Goal: Find specific page/section: Find specific page/section

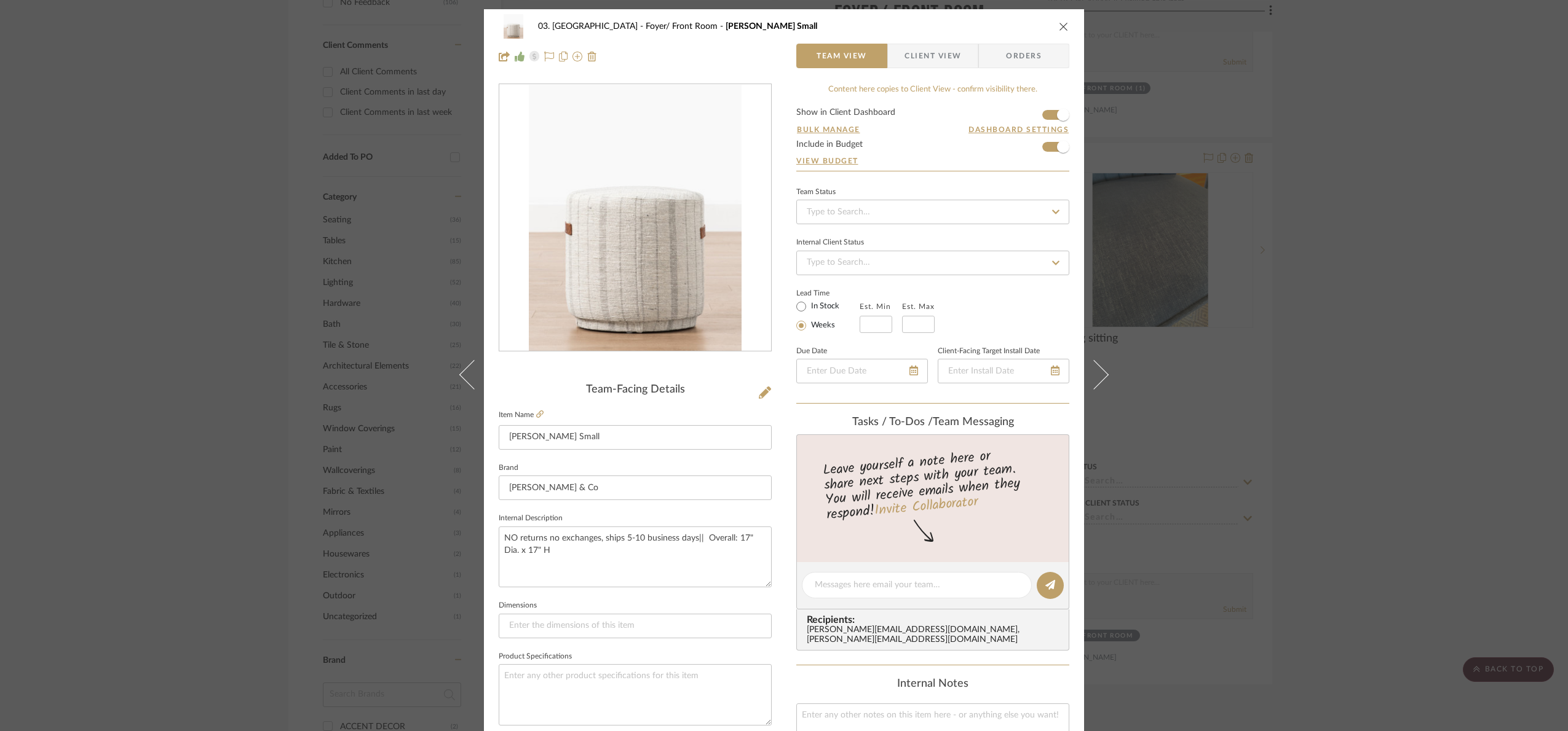
click at [1387, 237] on div "03. [PERSON_NAME] Foyer/ Front Room [PERSON_NAME] Small Team View Client View O…" at bounding box center [784, 366] width 1568 height 731
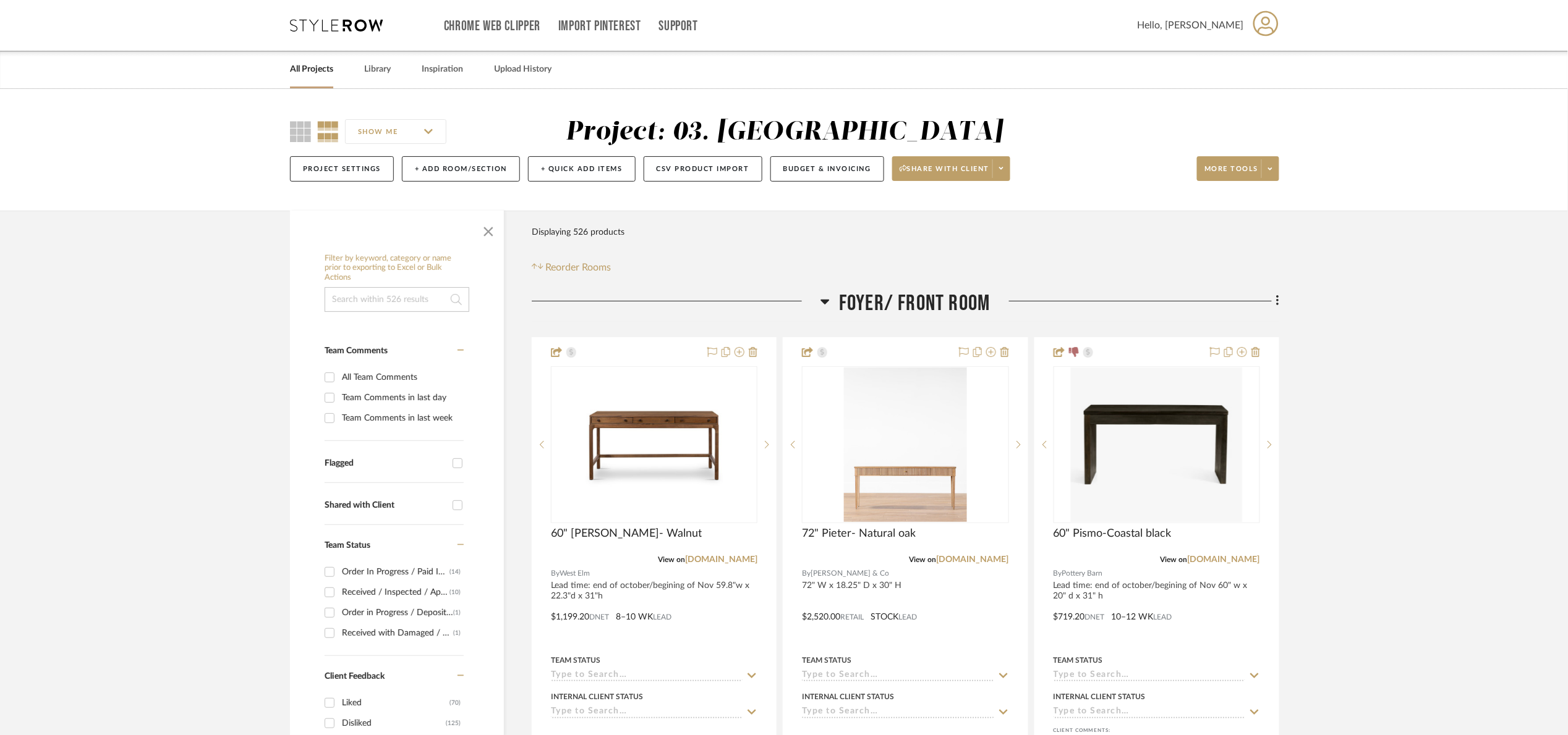
click at [321, 75] on link "All Projects" at bounding box center [311, 70] width 44 height 17
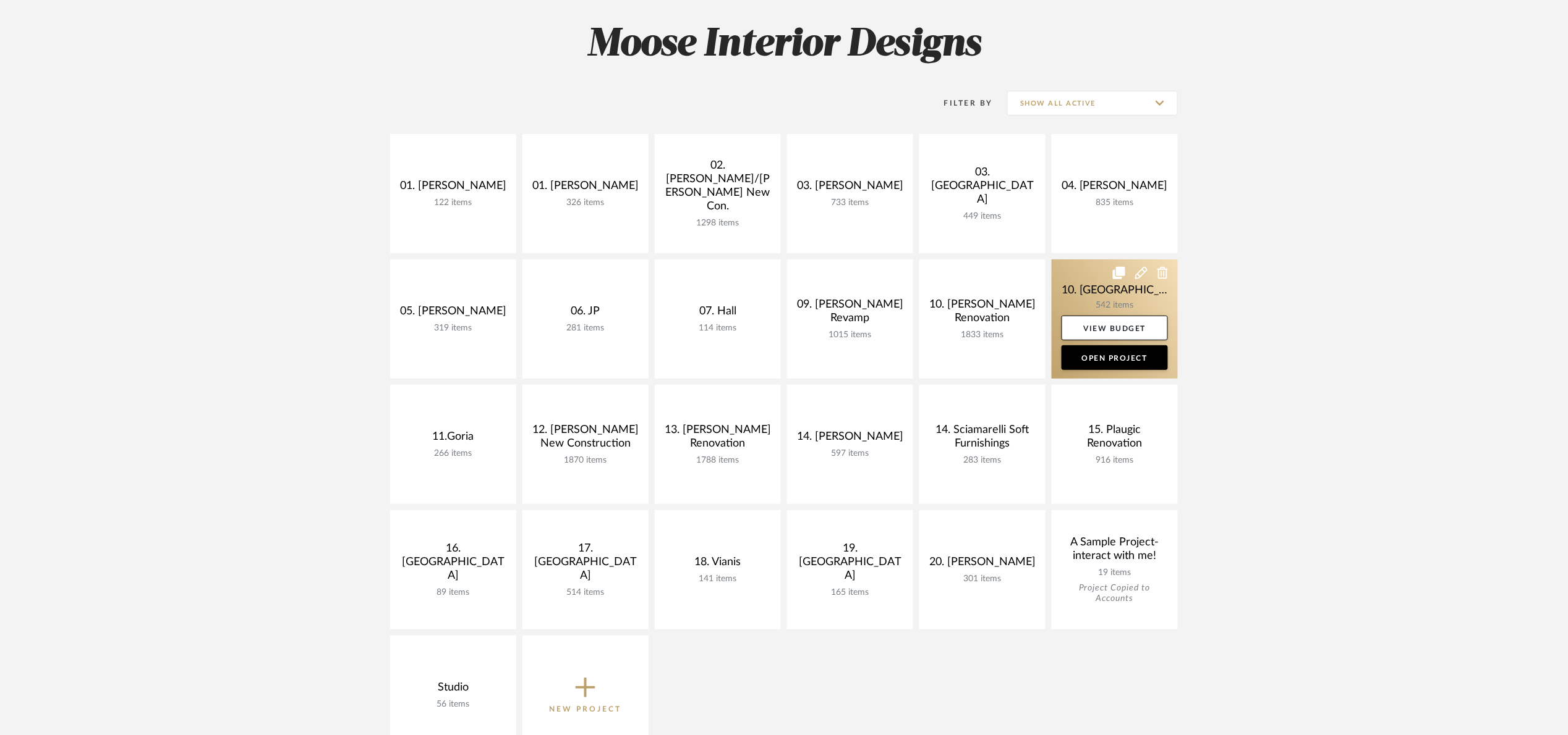
scroll to position [92, 0]
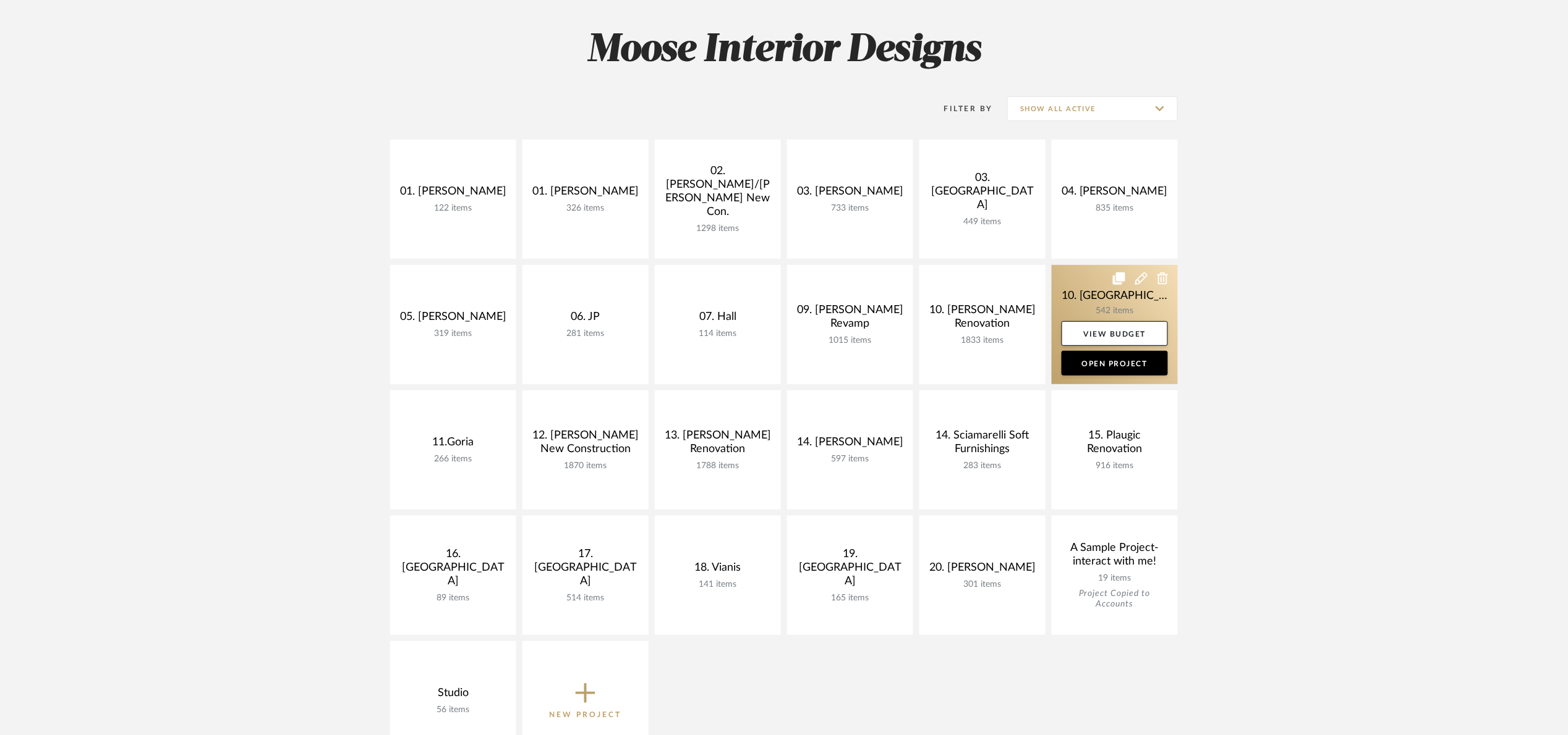
click at [1098, 292] on link at bounding box center [1115, 325] width 126 height 119
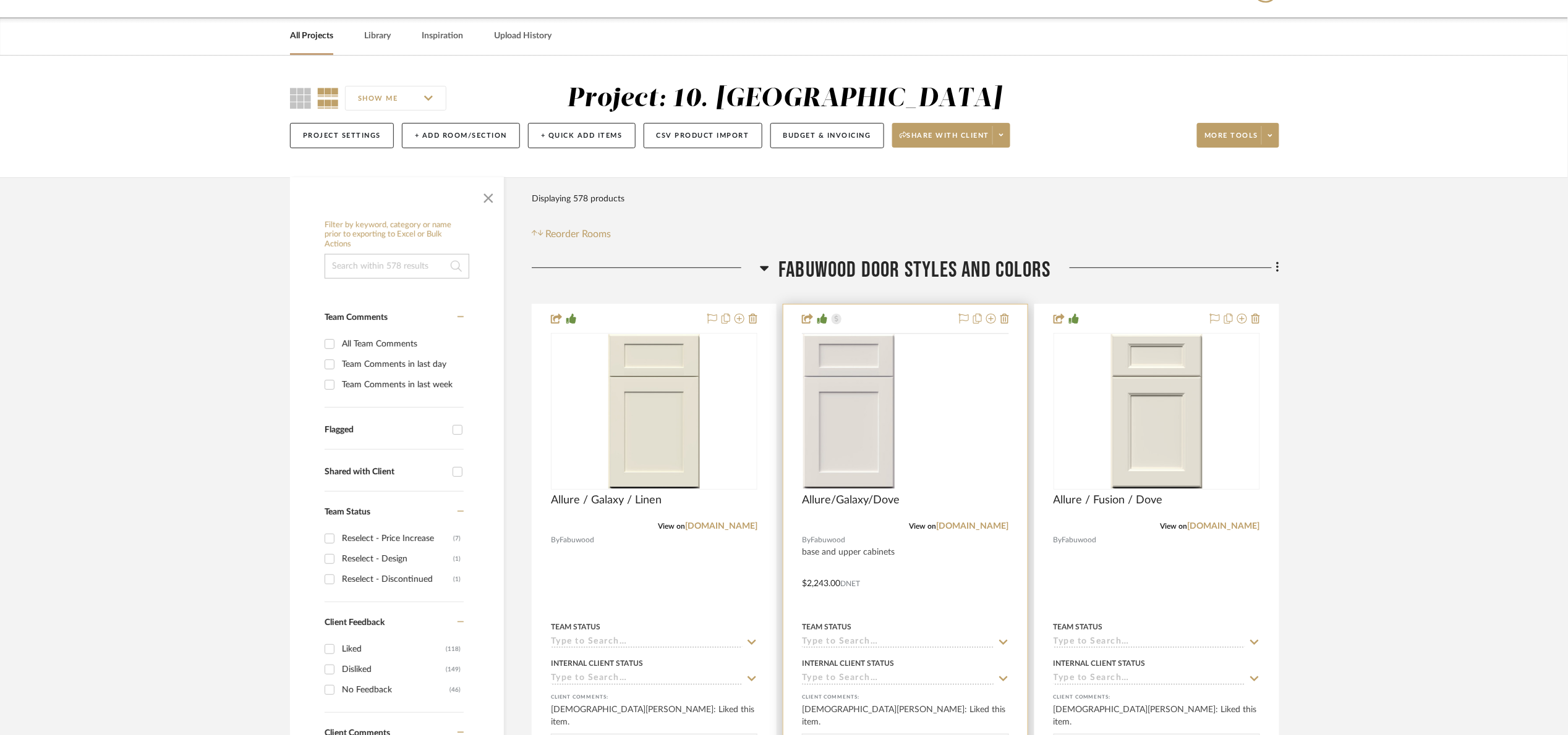
scroll to position [92, 0]
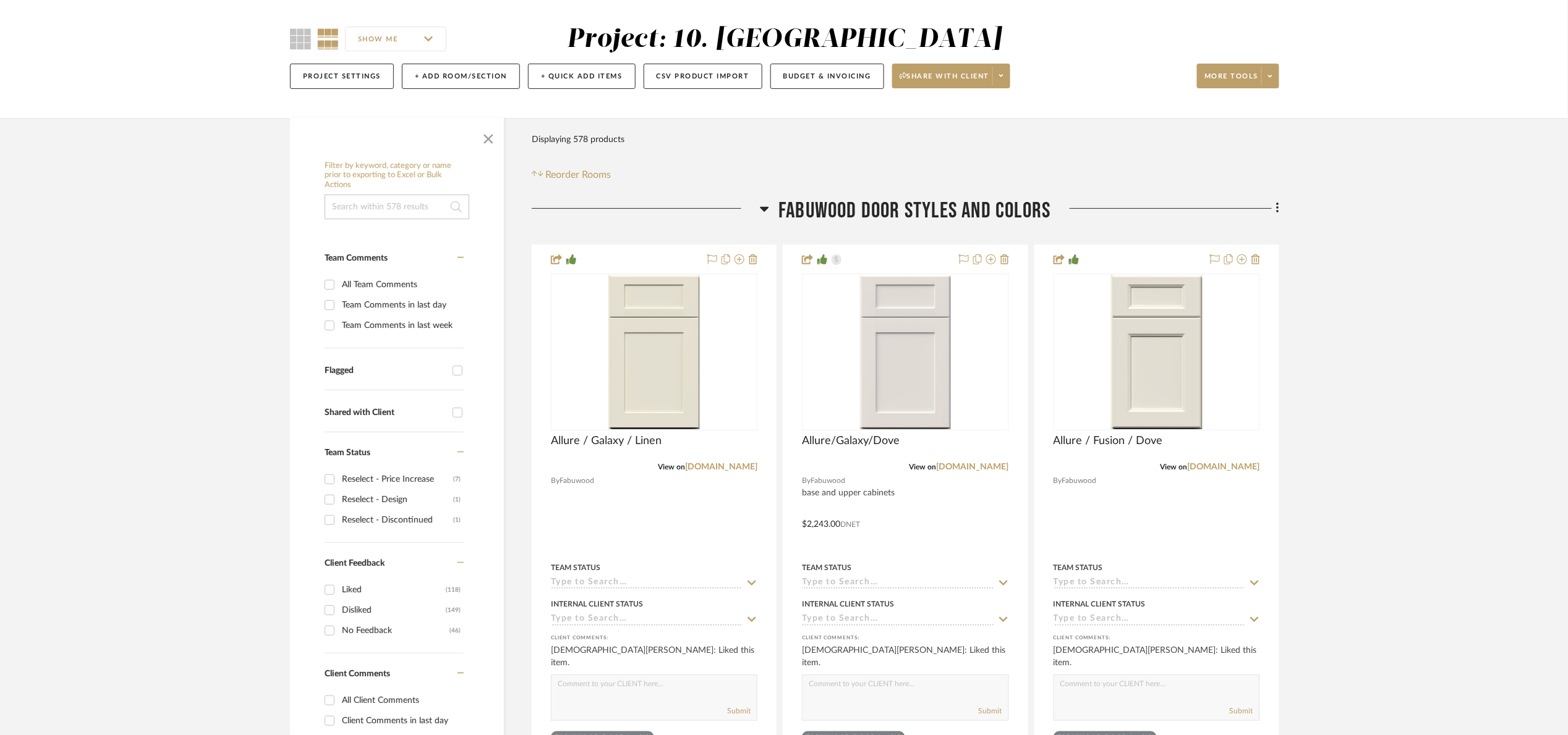
click at [859, 223] on span "FABUWOOD DOOR STYLES AND COLORS" at bounding box center [914, 211] width 272 height 27
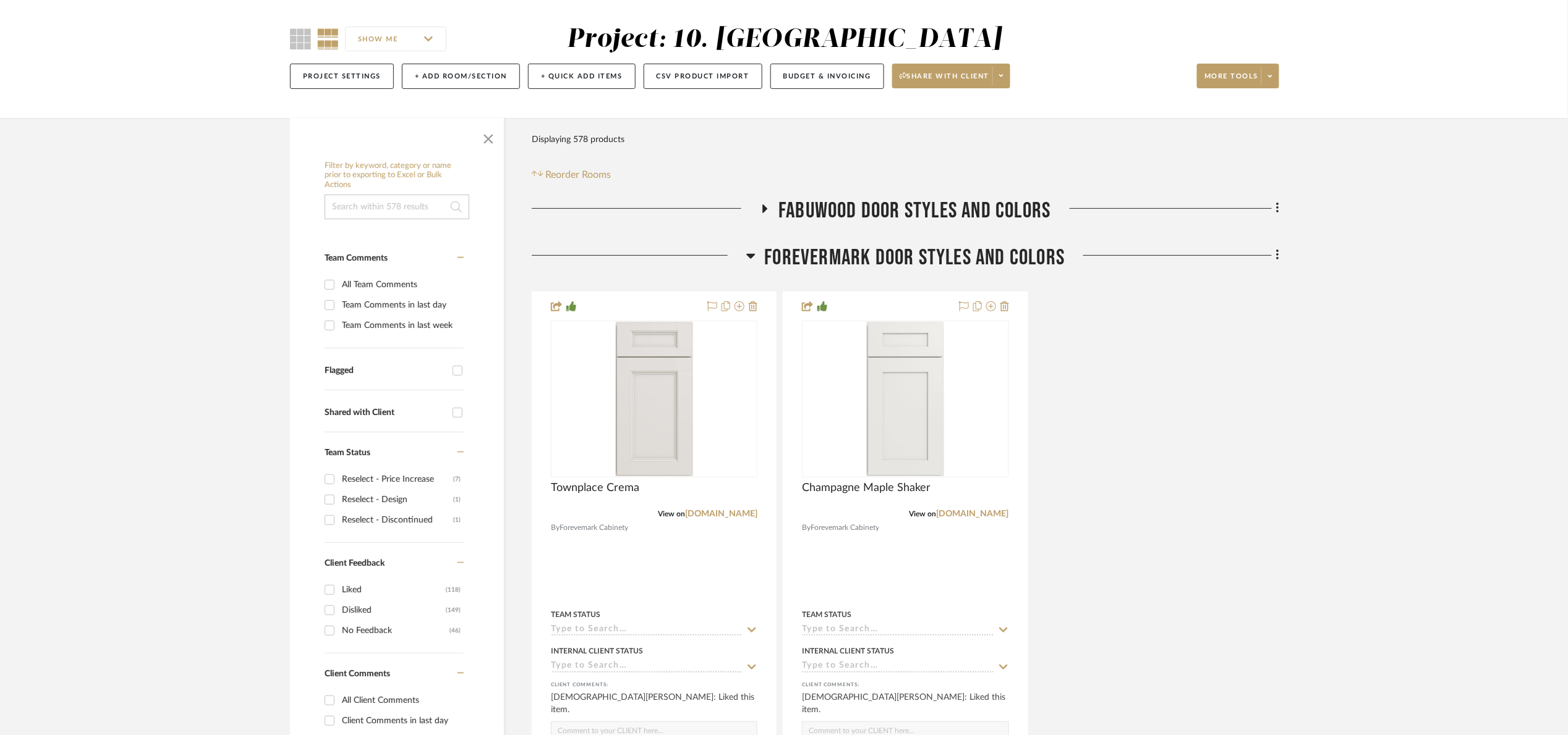
click at [888, 266] on span "FOREVERMARK DOOR STYLES AND COLORS" at bounding box center [915, 258] width 301 height 27
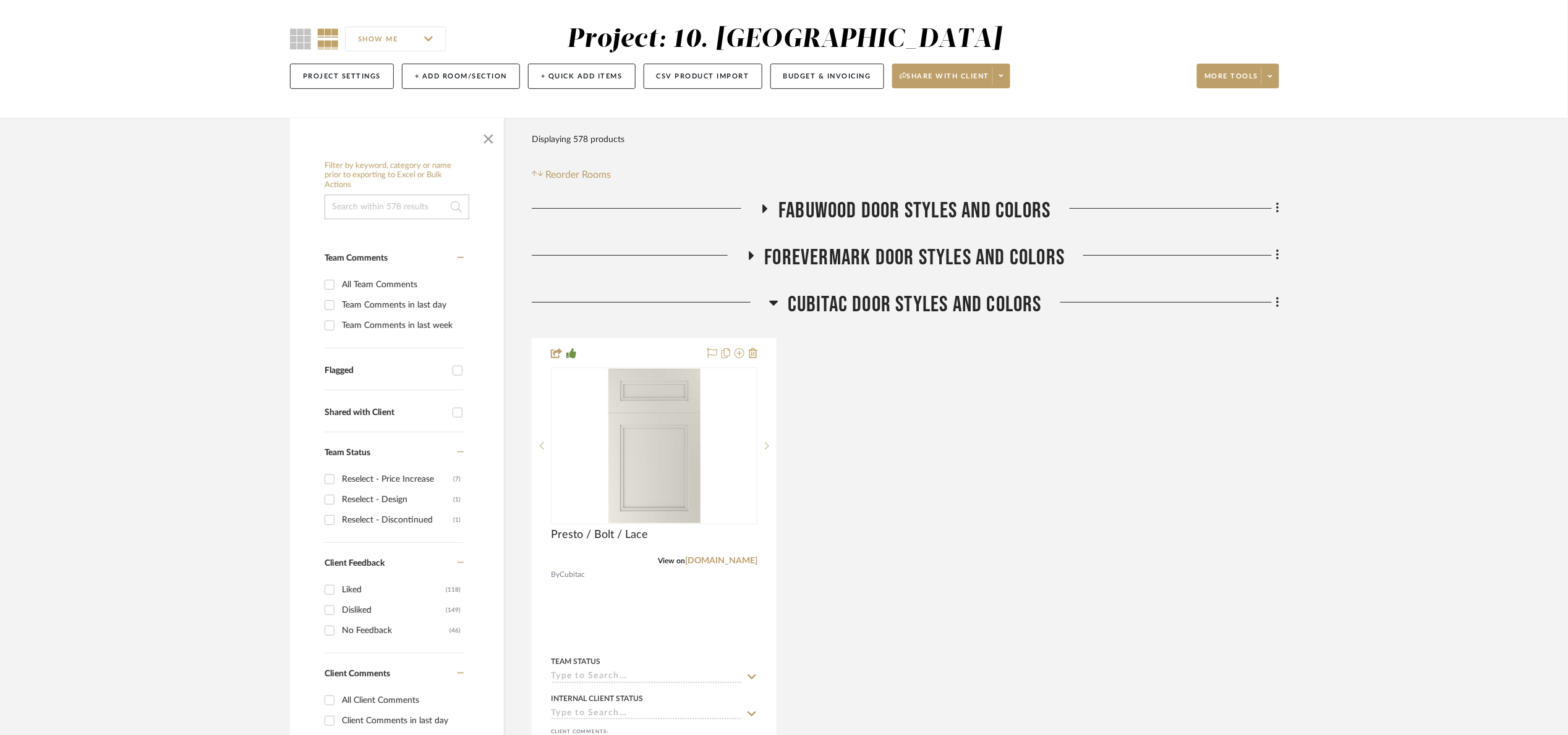
click at [935, 295] on span "CUBITAC DOOR STYLES AND COLORS" at bounding box center [914, 305] width 254 height 27
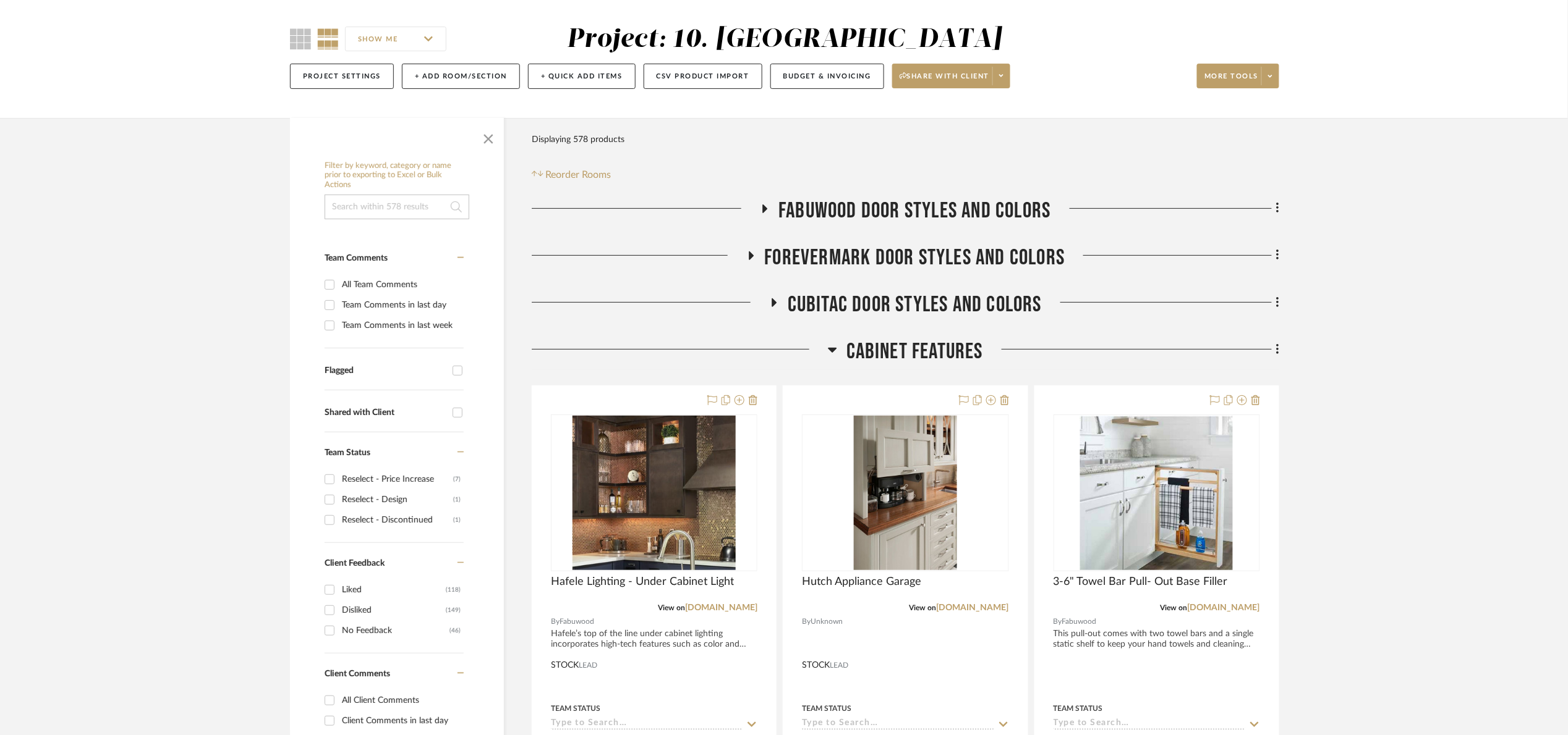
drag, startPoint x: 934, startPoint y: 336, endPoint x: 933, endPoint y: 353, distance: 17.0
click at [933, 353] on span "Cabinet Features" at bounding box center [914, 352] width 137 height 27
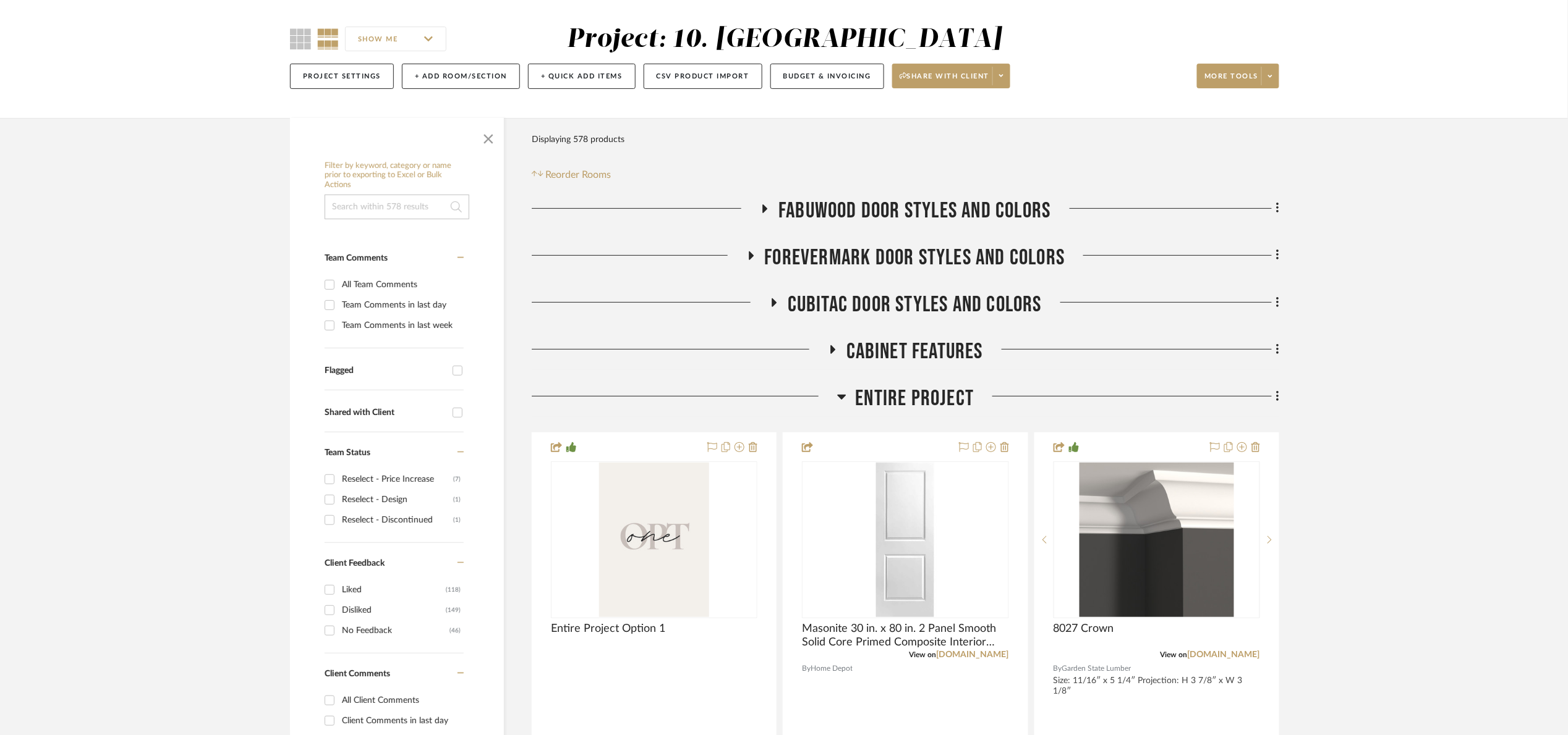
click at [901, 395] on span "Entire Project" at bounding box center [914, 399] width 118 height 27
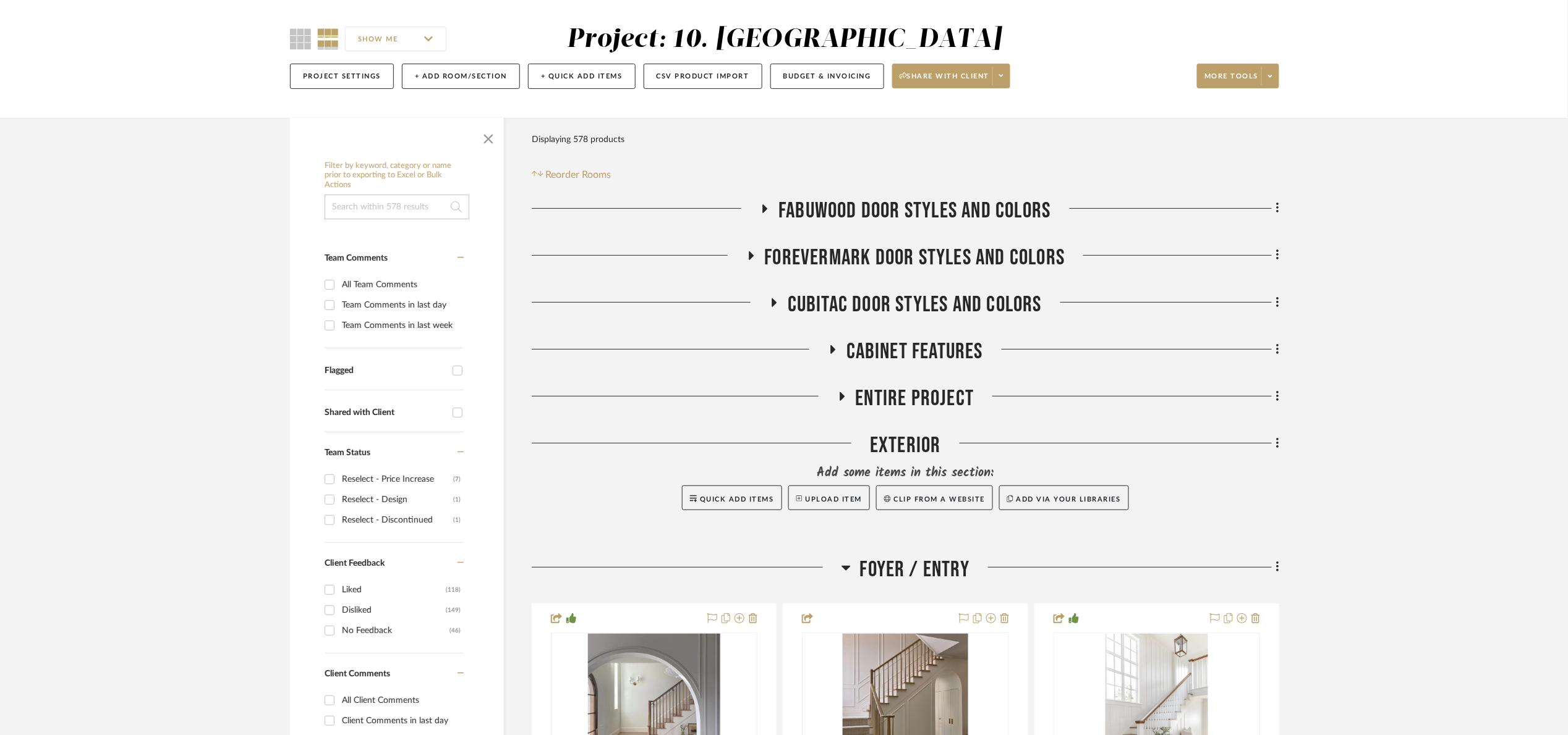
click at [901, 394] on span "Entire Project" at bounding box center [914, 399] width 118 height 27
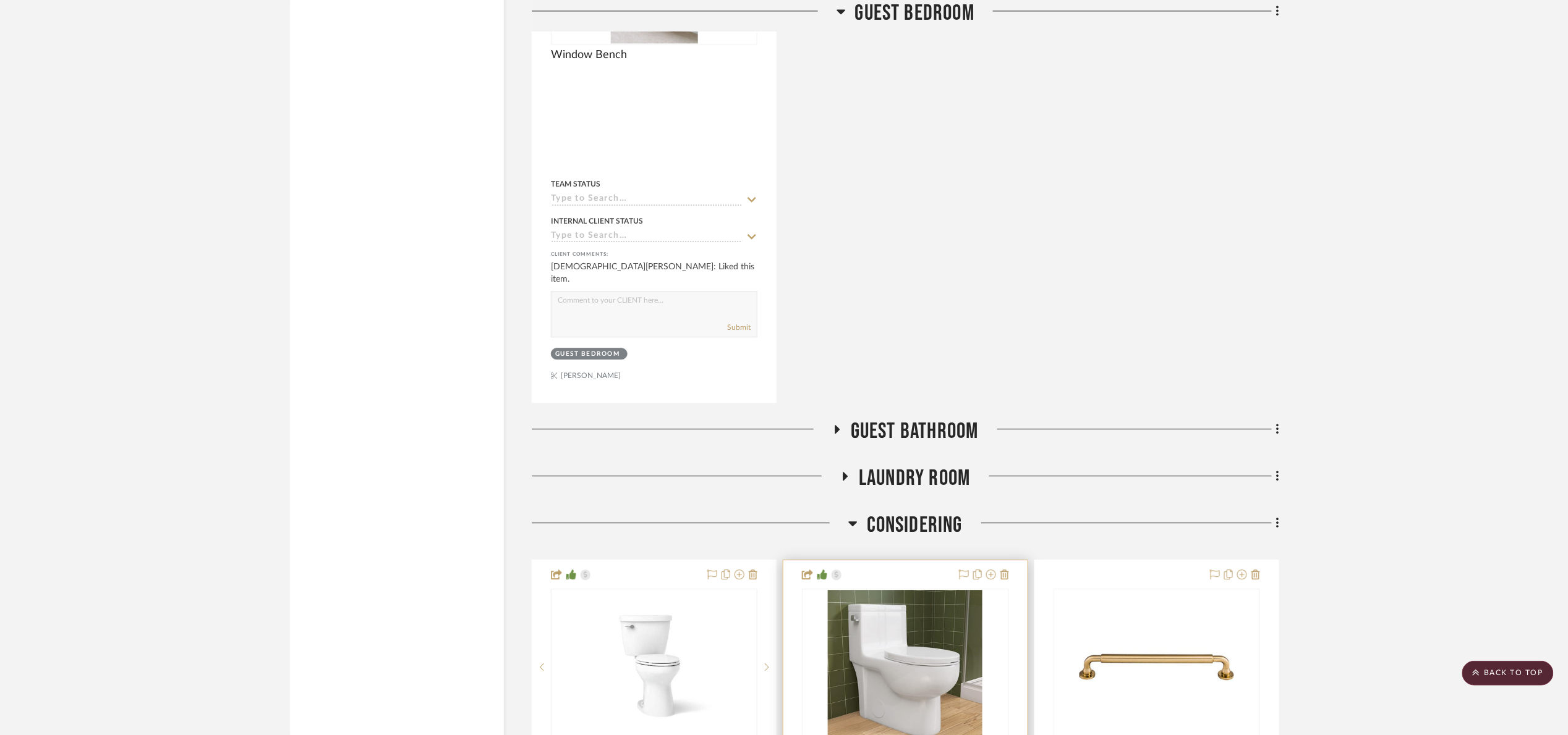
scroll to position [12421, 0]
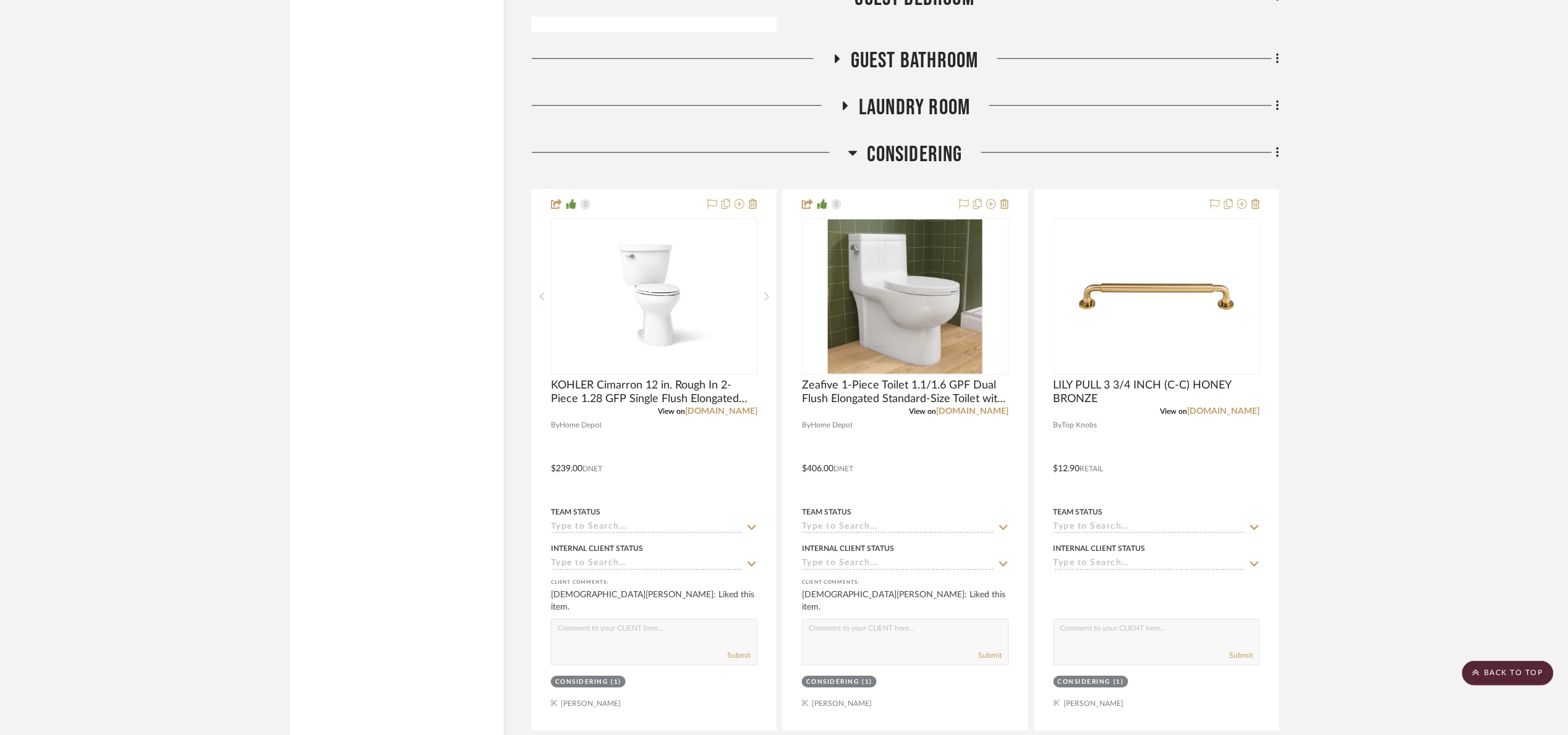
click at [896, 168] on span "Considering" at bounding box center [915, 155] width 96 height 27
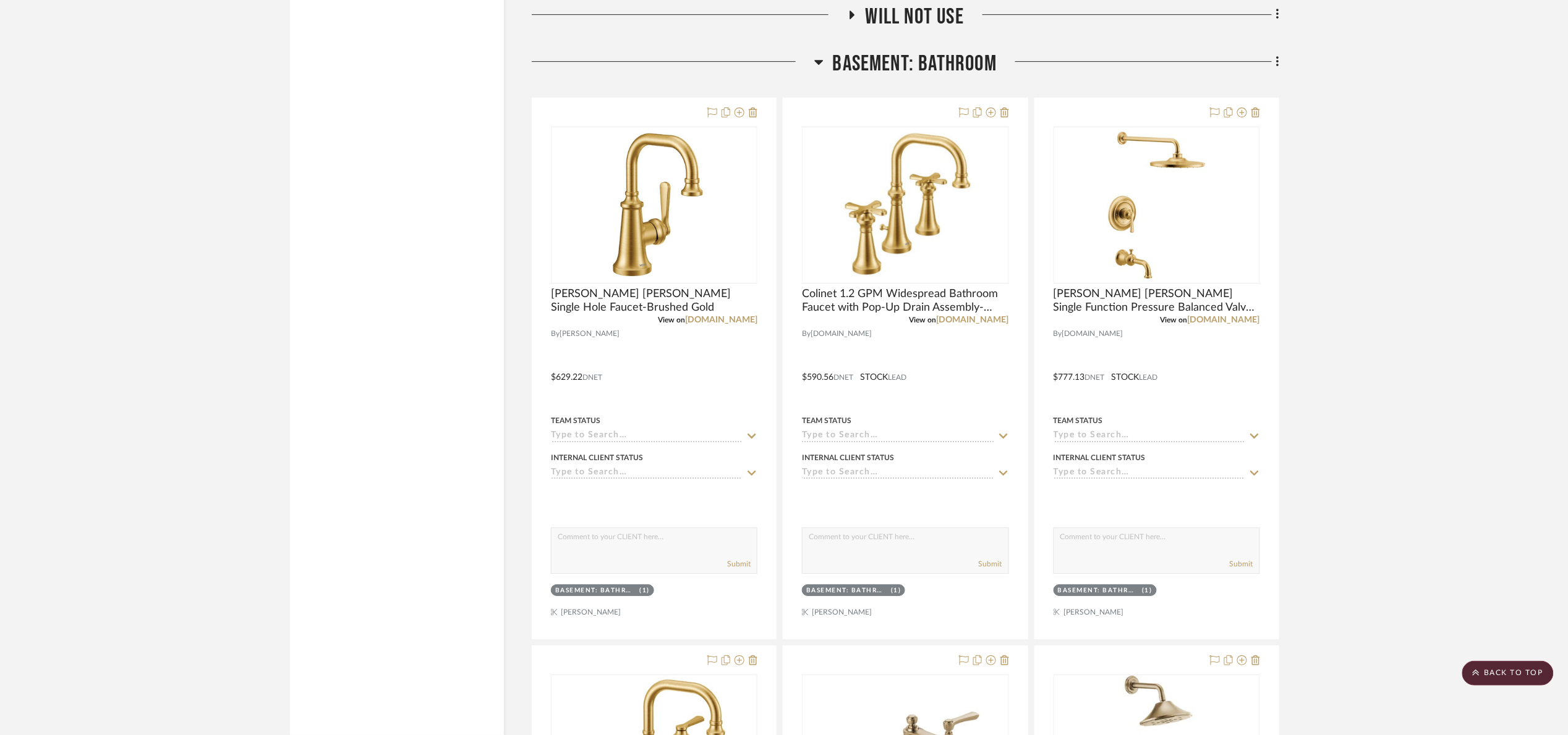
click at [859, 77] on span "Basement: Bathroom" at bounding box center [915, 64] width 165 height 27
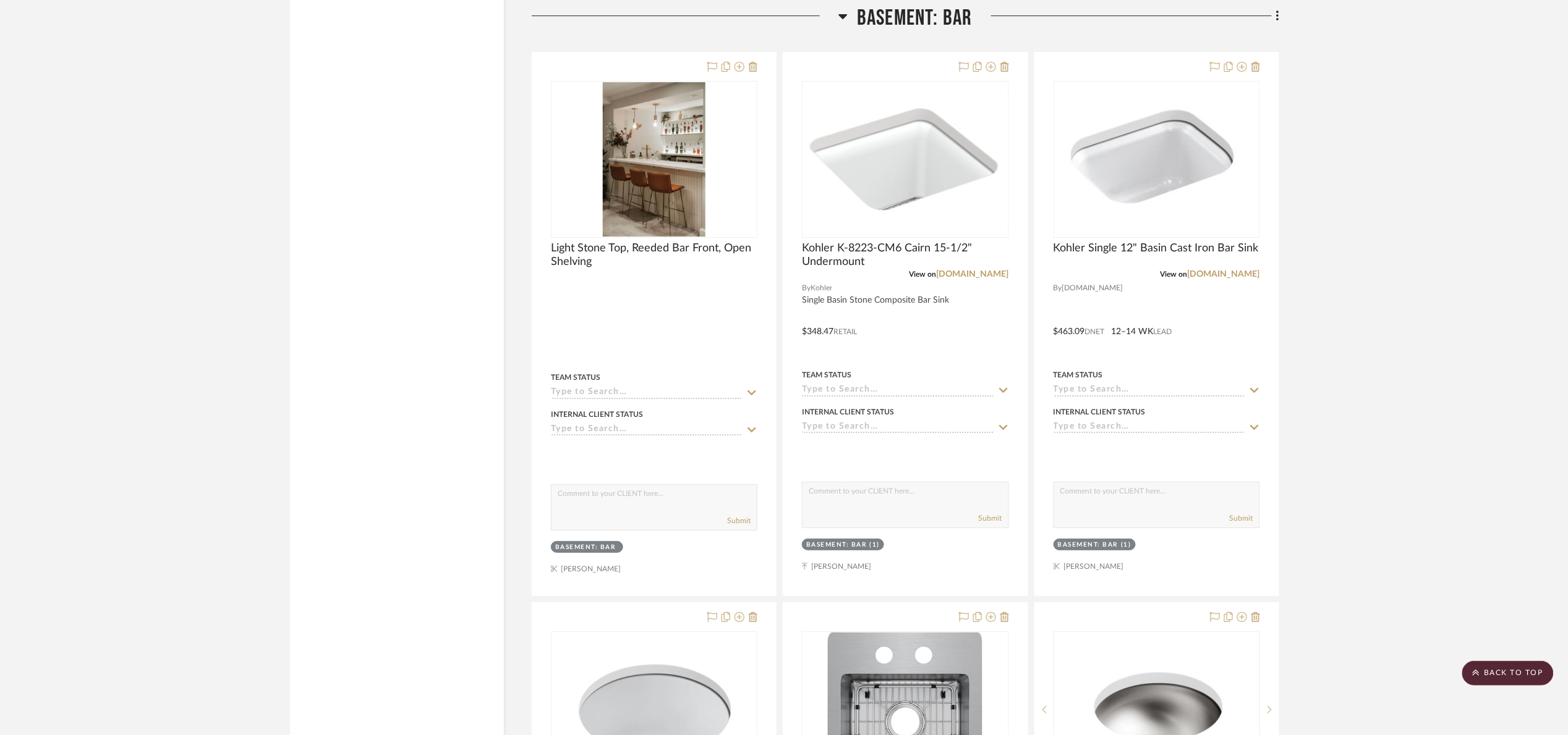
click at [908, 32] on span "Basement: Bar" at bounding box center [915, 18] width 116 height 27
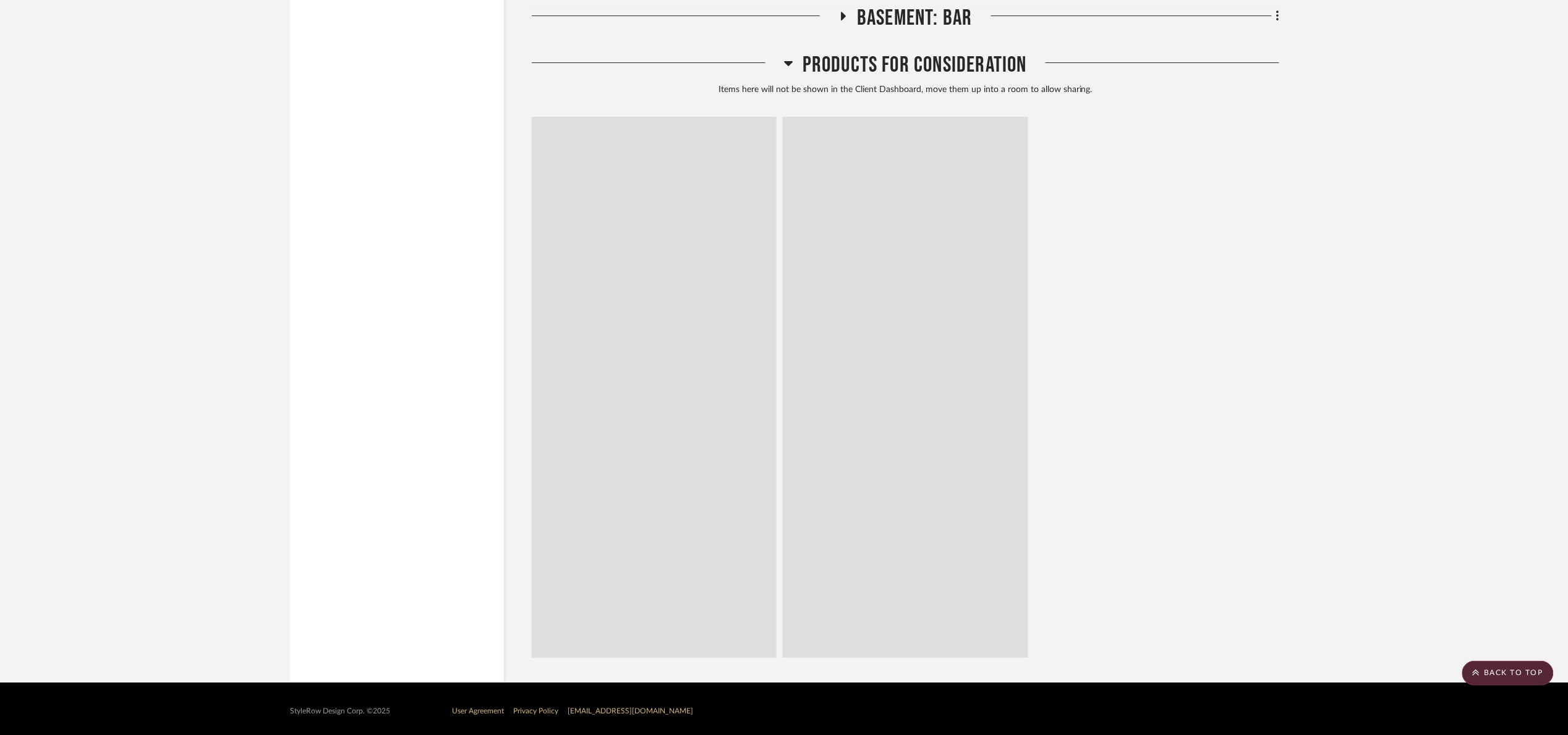
scroll to position [12638, 0]
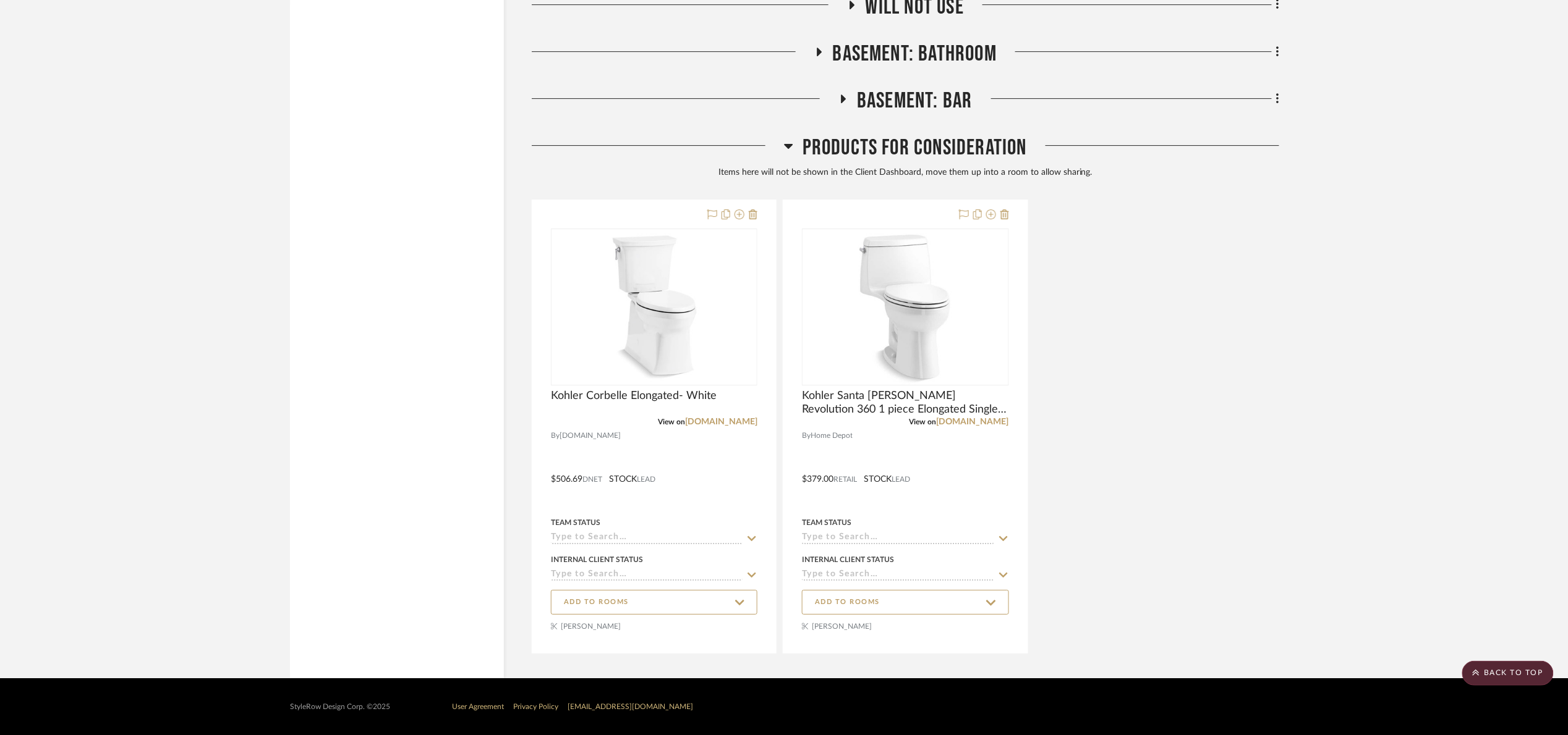
click at [910, 135] on span "Products For Consideration" at bounding box center [914, 149] width 224 height 27
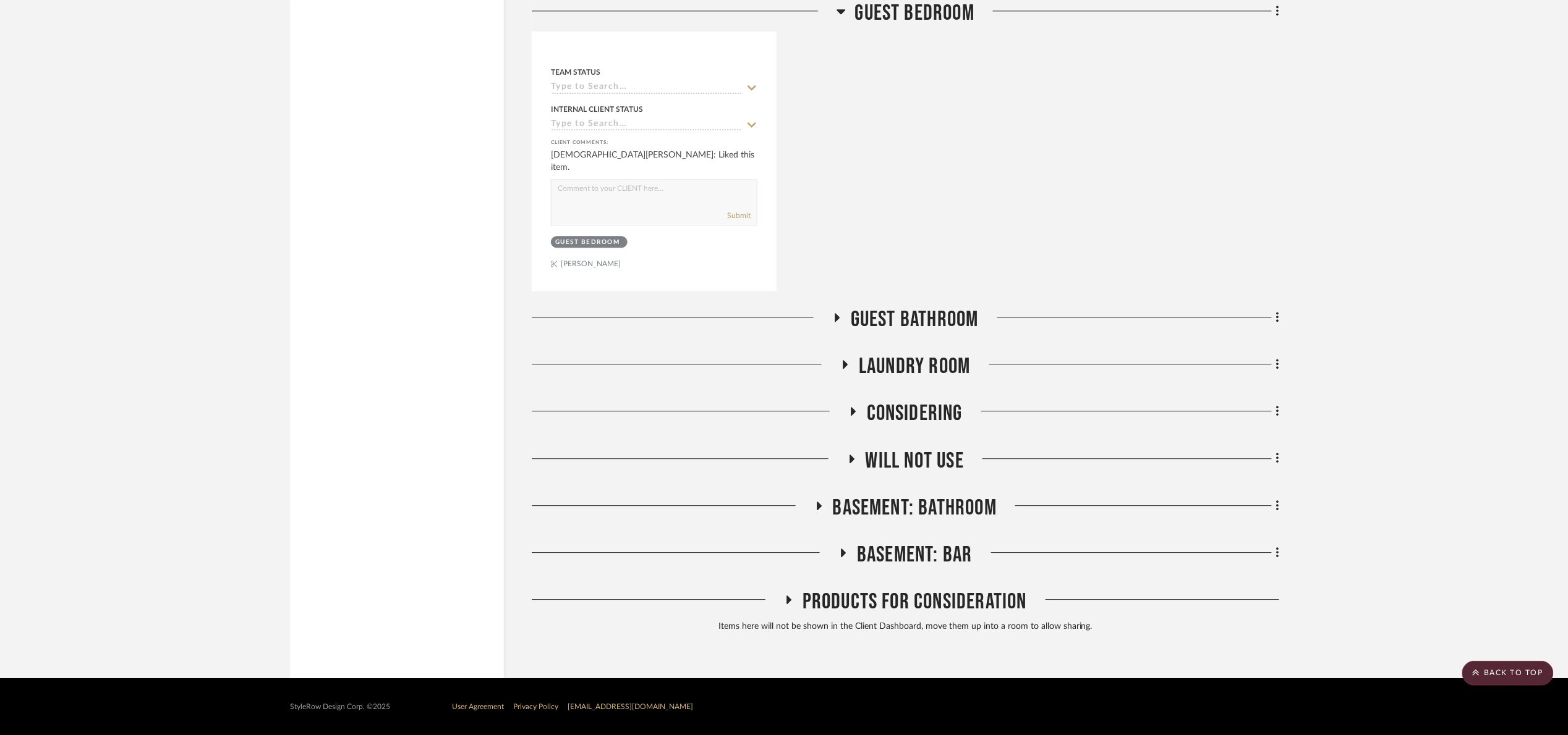
scroll to position [12183, 0]
click at [907, 471] on span "Will not use" at bounding box center [914, 461] width 98 height 27
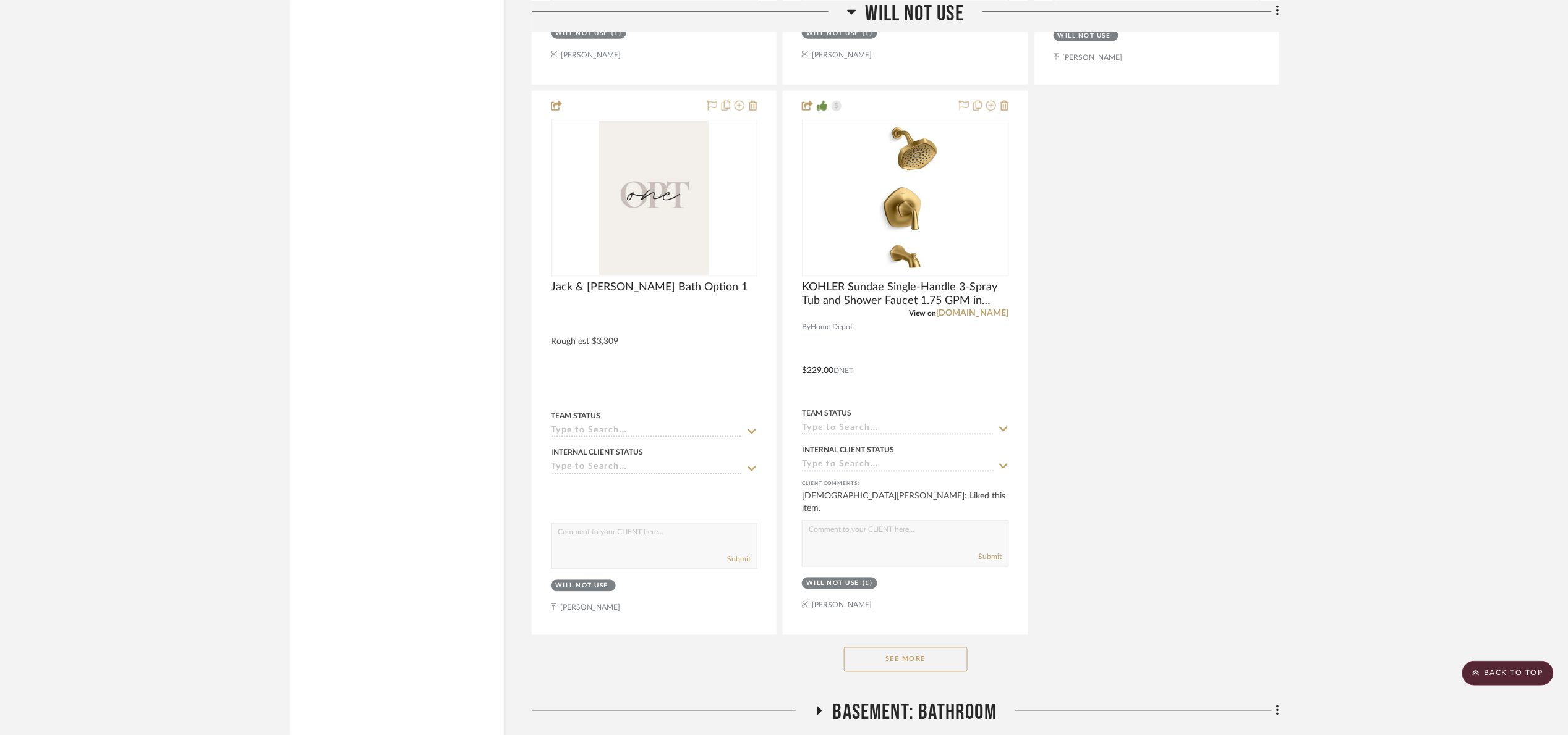
scroll to position [13894, 0]
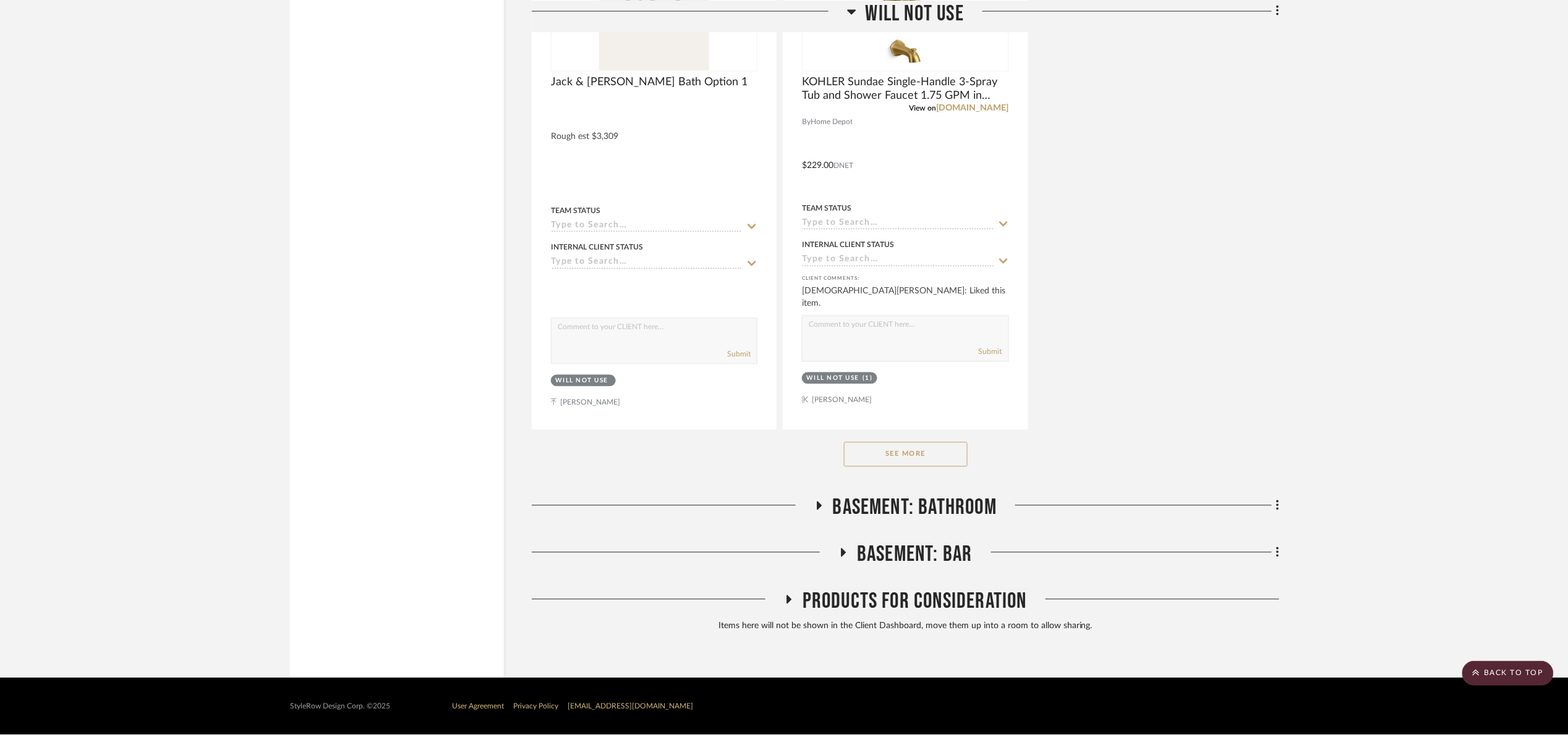
click at [891, 449] on button "See More" at bounding box center [905, 454] width 123 height 24
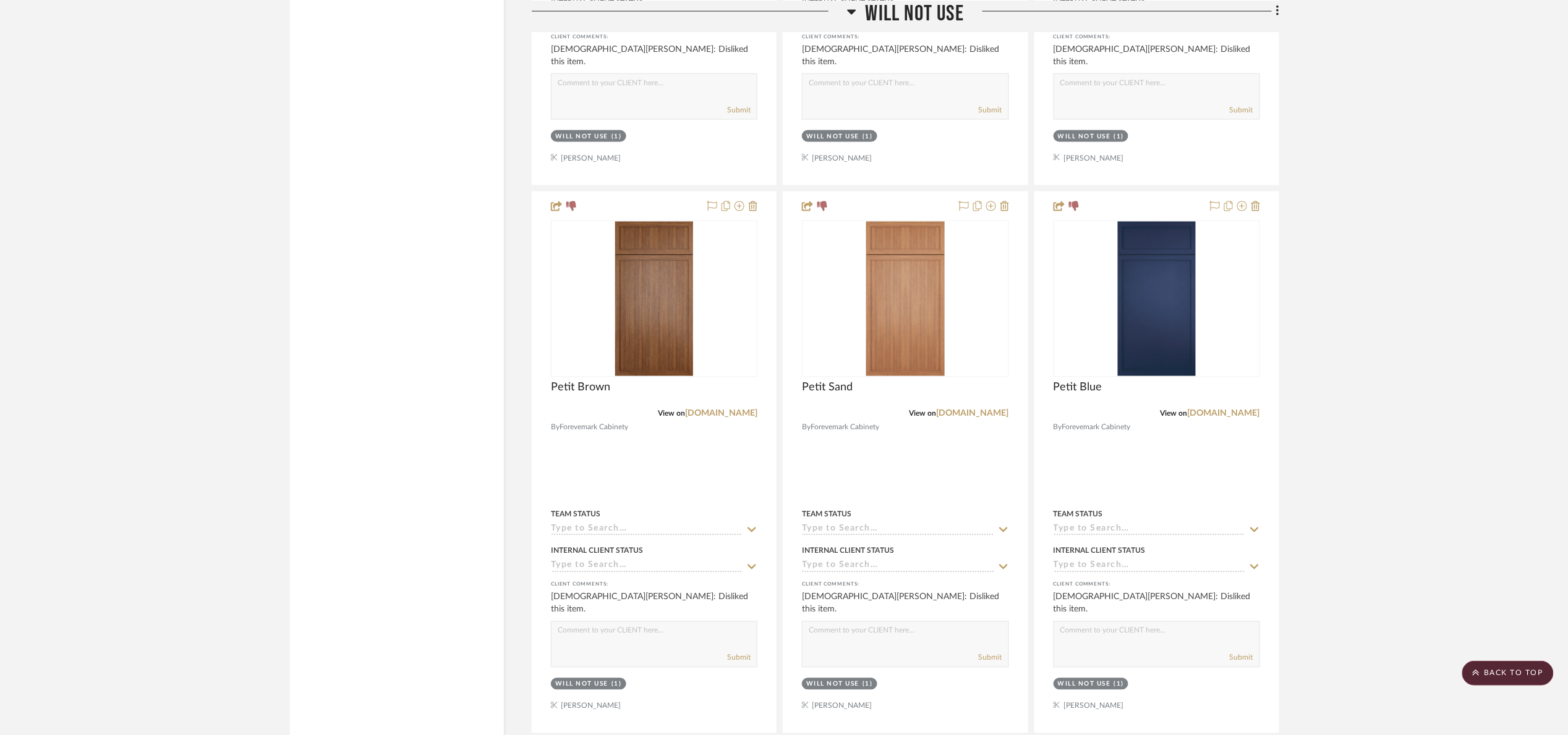
scroll to position [31134, 0]
drag, startPoint x: 1529, startPoint y: 664, endPoint x: 1424, endPoint y: 545, distance: 158.7
click at [1529, 663] on scroll-to-top-button "BACK TO TOP" at bounding box center [1508, 673] width 91 height 24
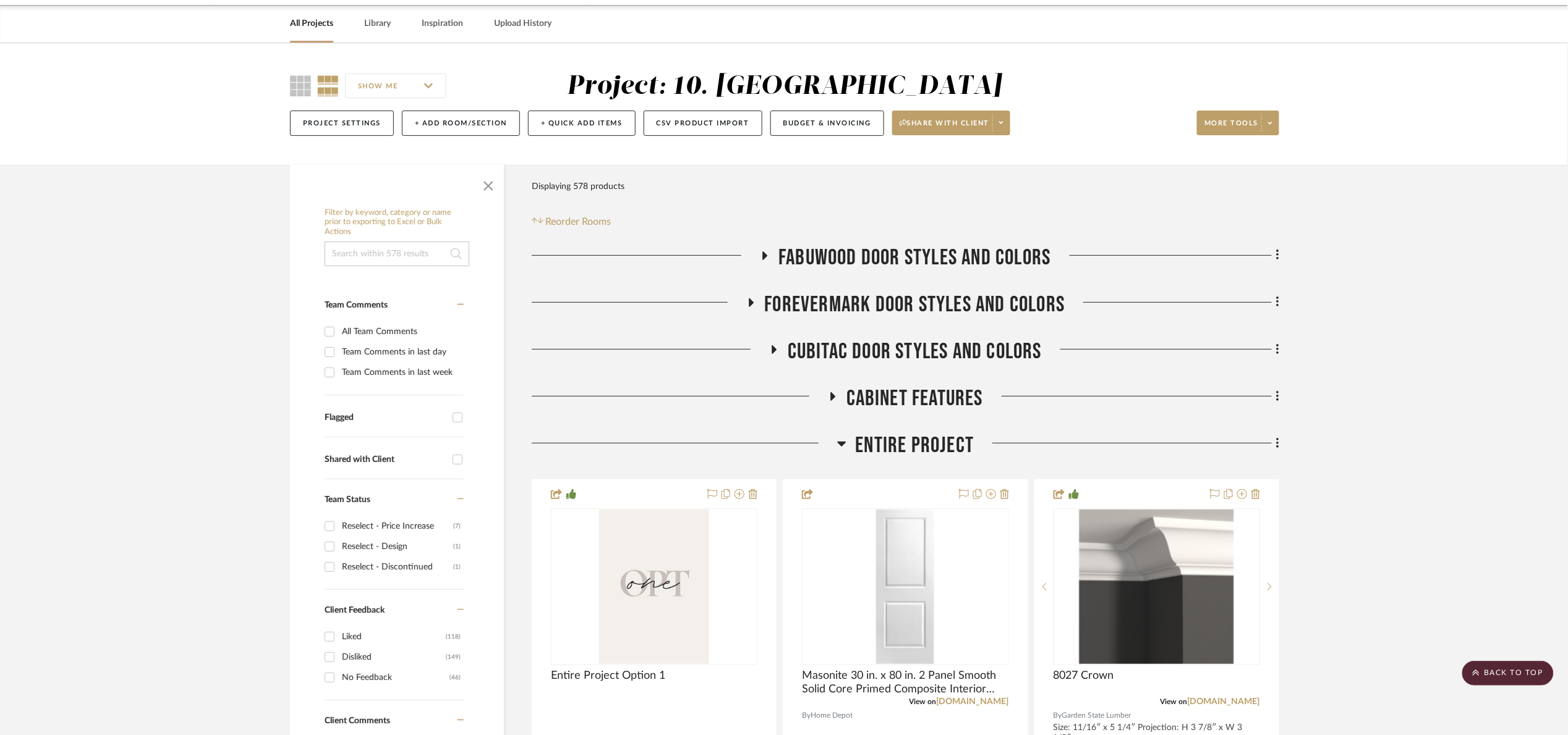
scroll to position [0, 0]
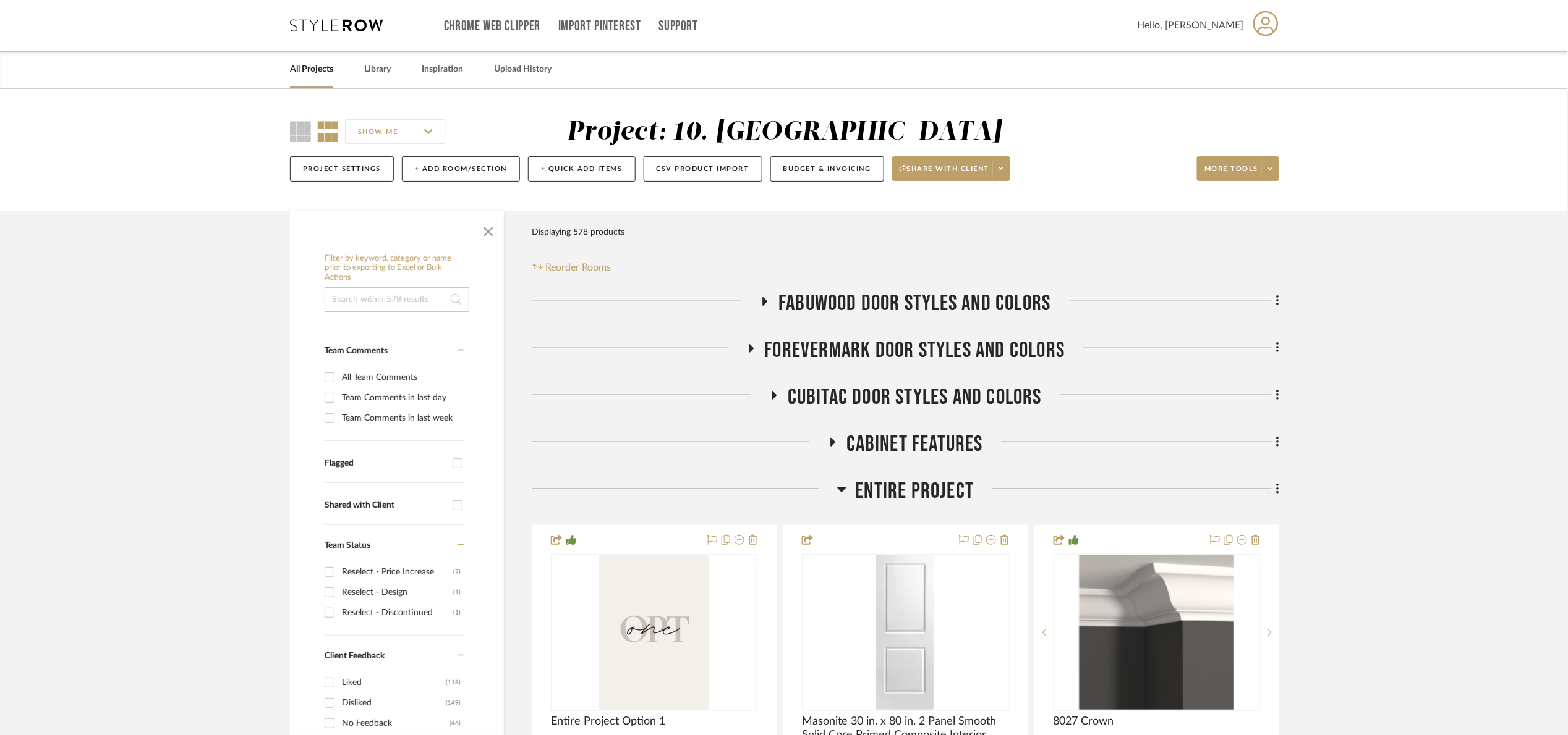
click at [391, 301] on input at bounding box center [397, 299] width 144 height 24
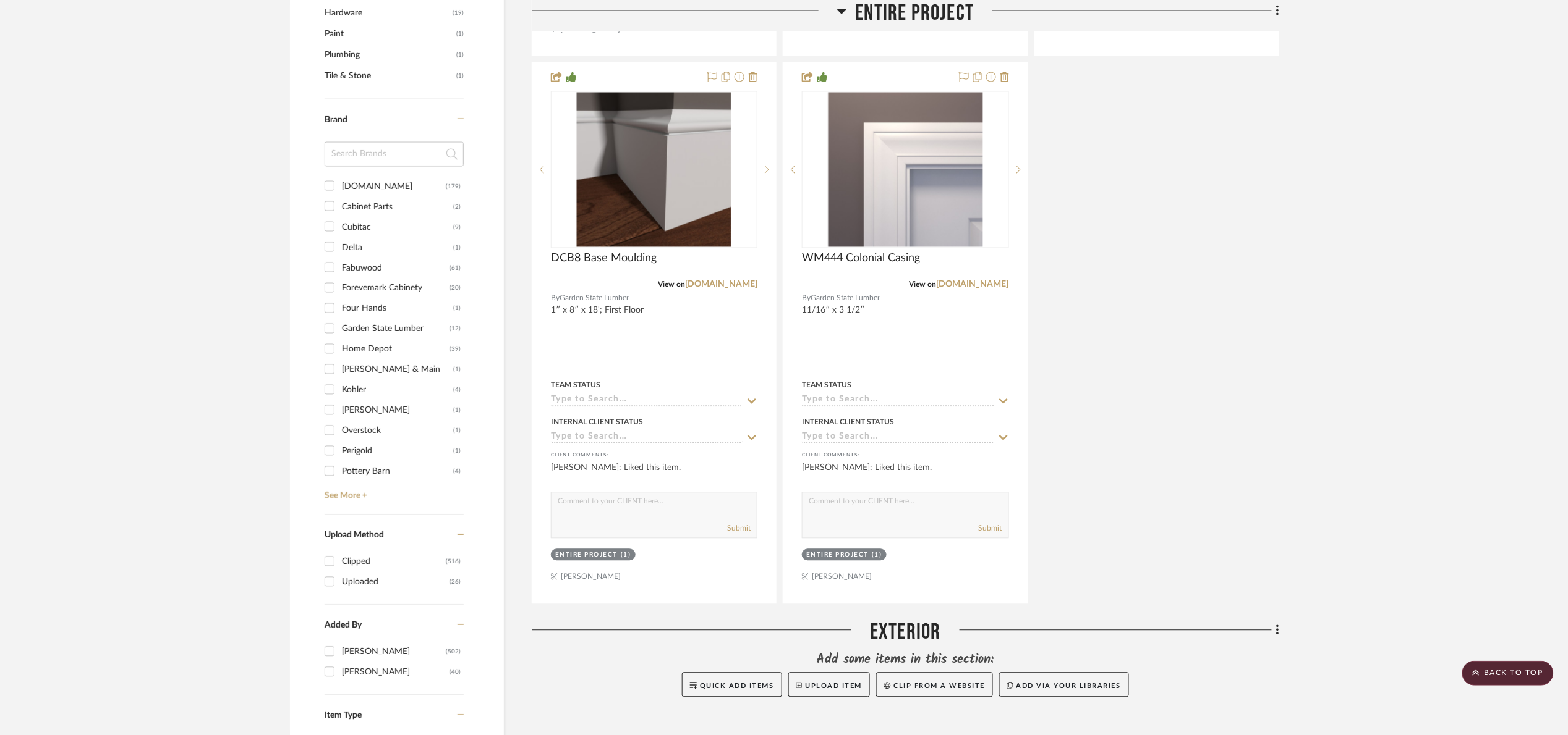
scroll to position [1019, 0]
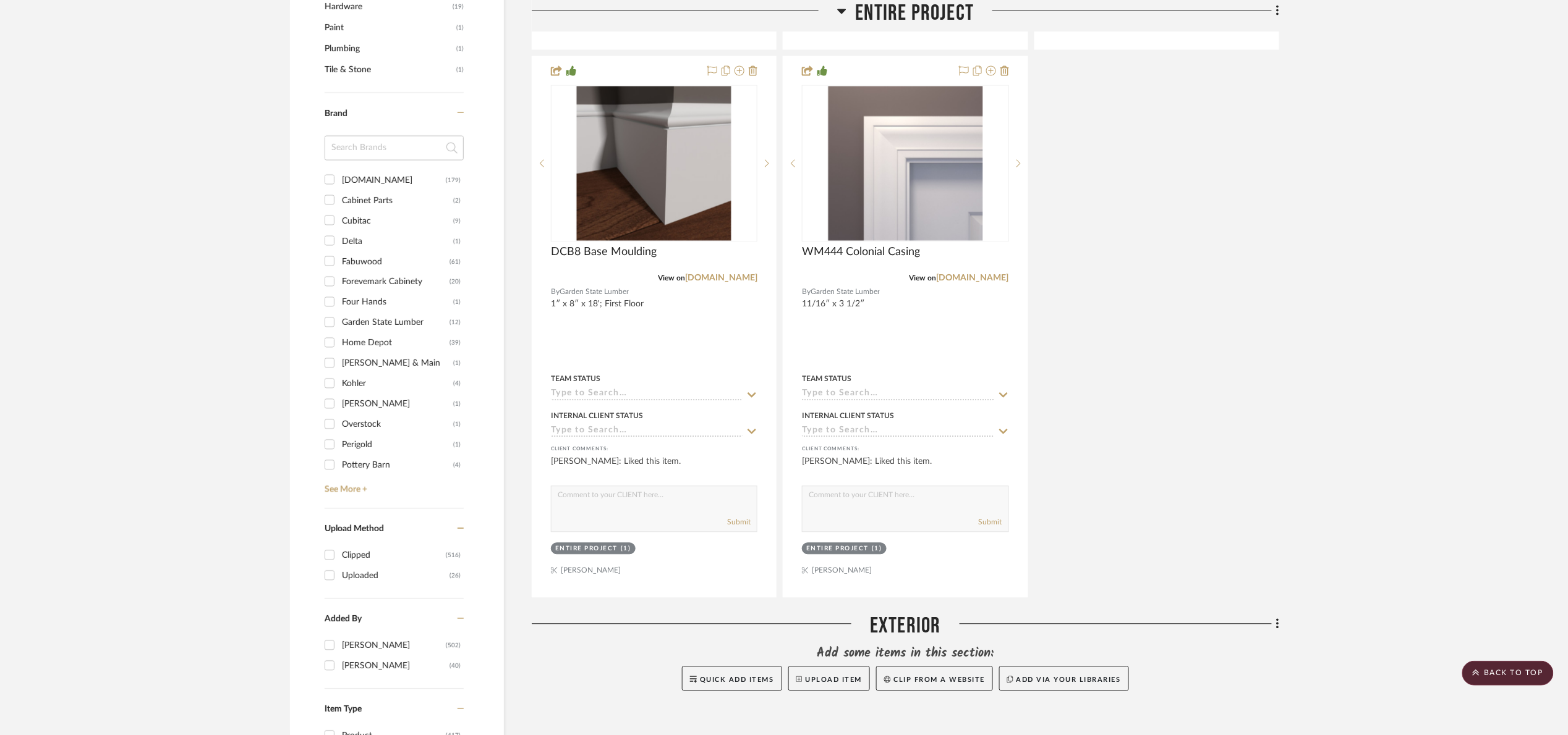
click at [379, 149] on input at bounding box center [395, 148] width 139 height 24
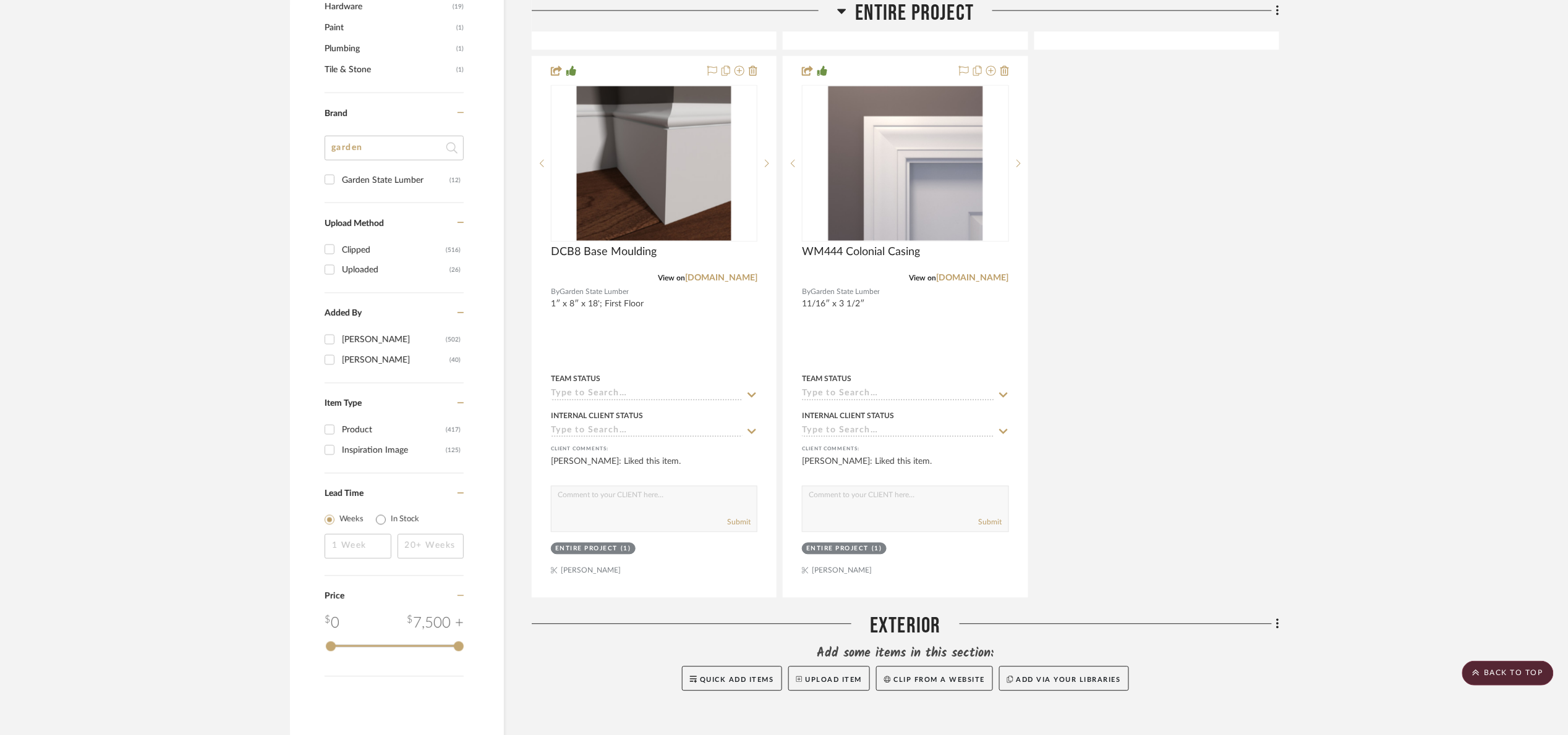
type input "garden"
click at [402, 180] on div "Garden State Lumber" at bounding box center [395, 180] width 107 height 20
click at [339, 180] on input "Garden State Lumber (12)" at bounding box center [330, 180] width 20 height 20
checkbox input "true"
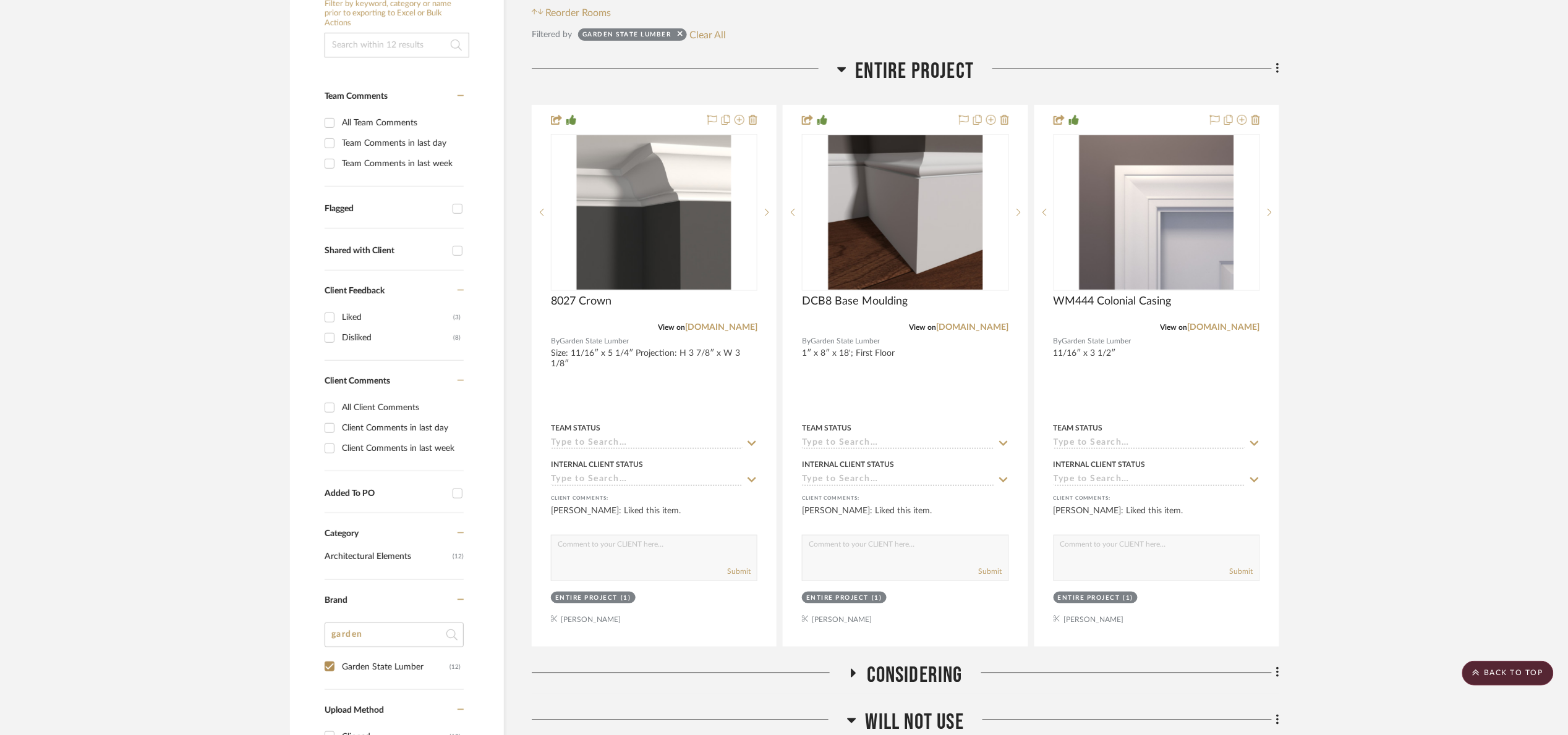
scroll to position [239, 0]
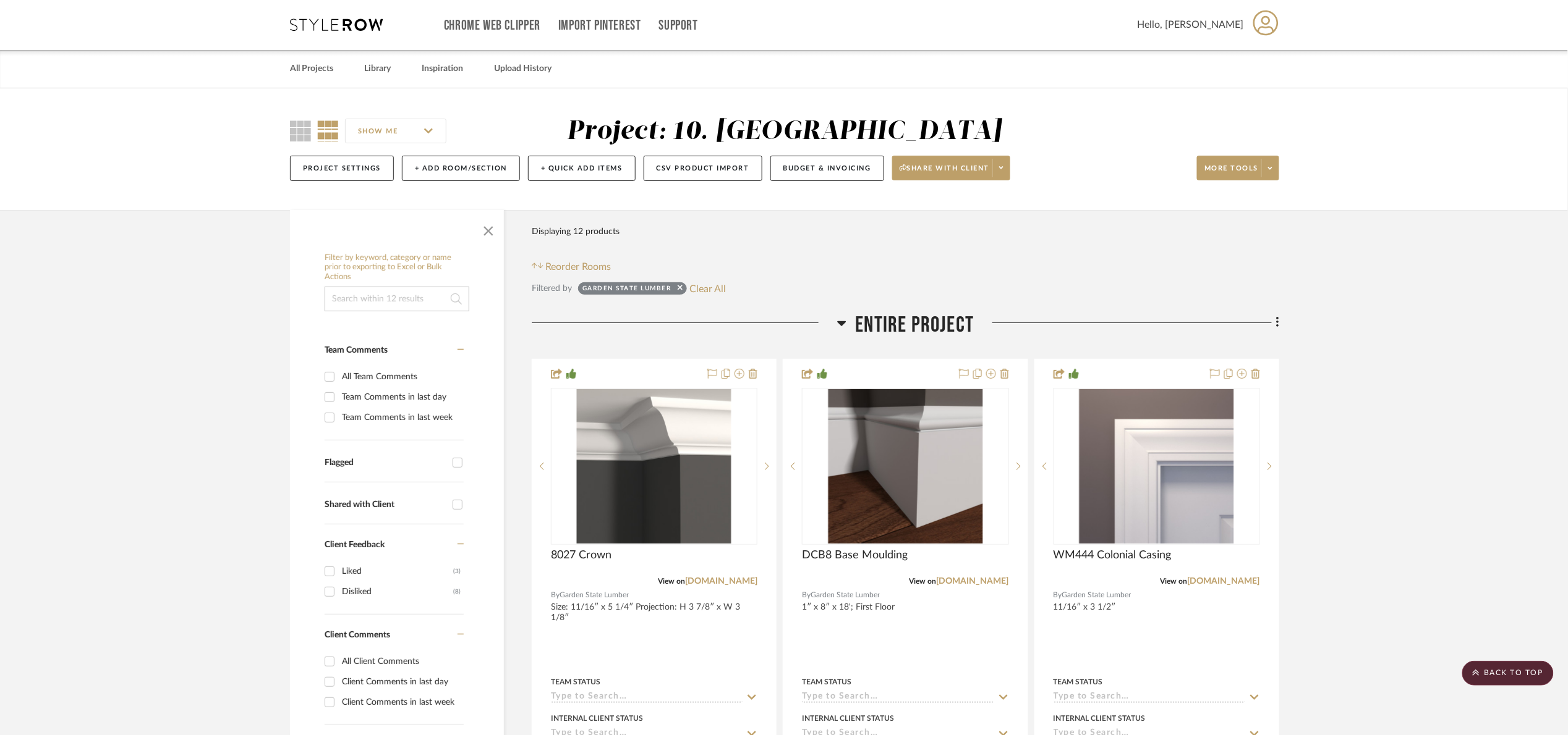
scroll to position [0, 0]
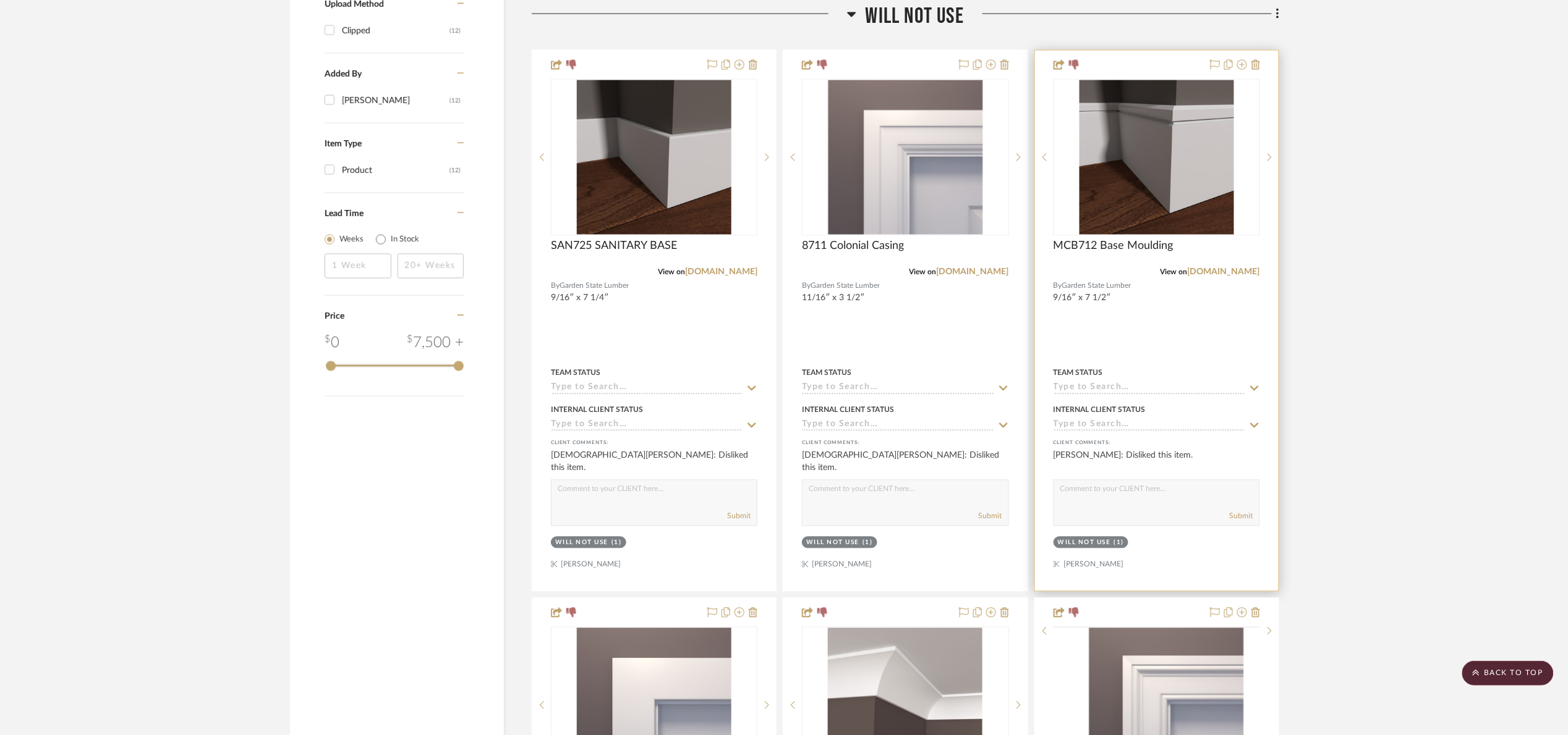
scroll to position [938, 0]
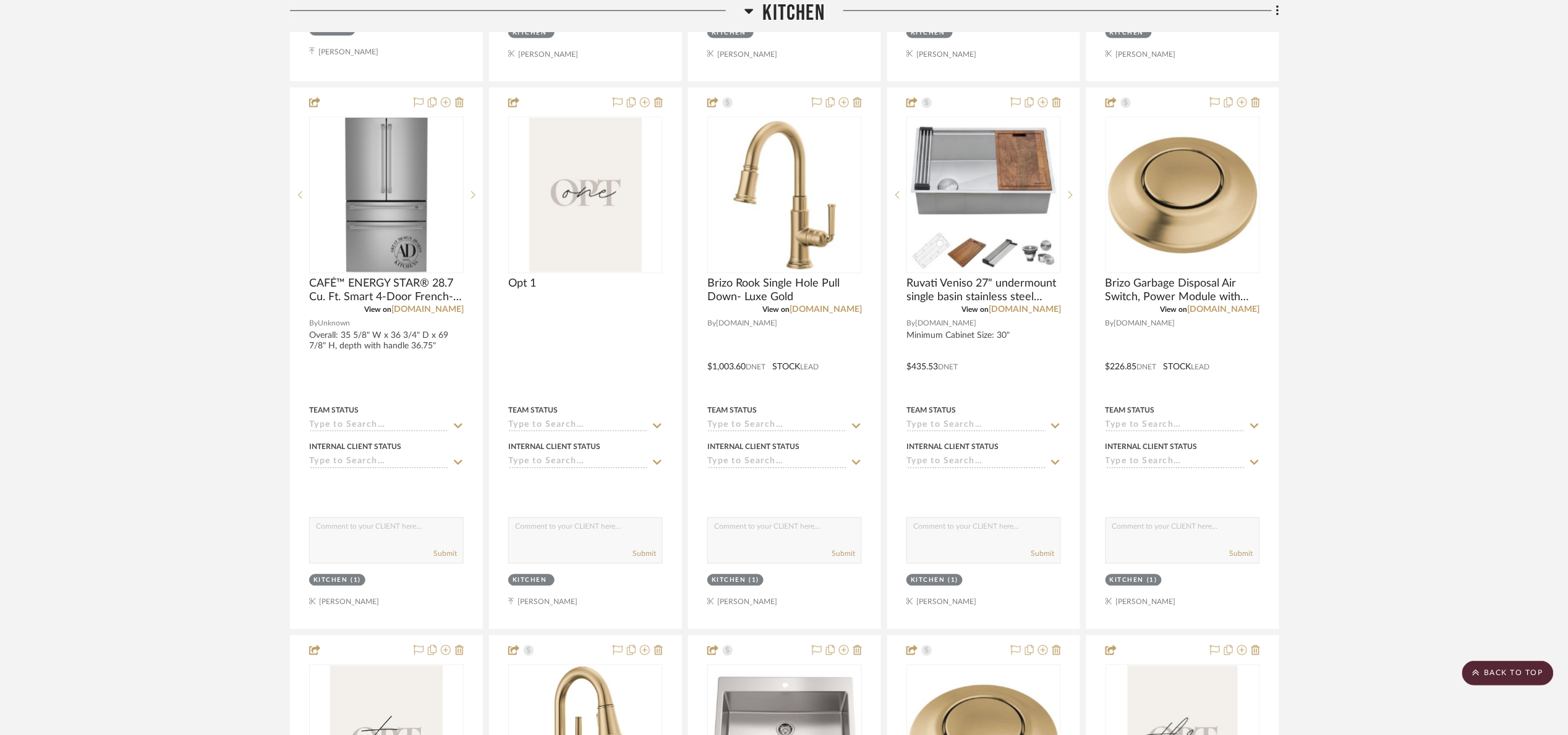
click at [791, 11] on span "Kitchen" at bounding box center [794, 13] width 62 height 27
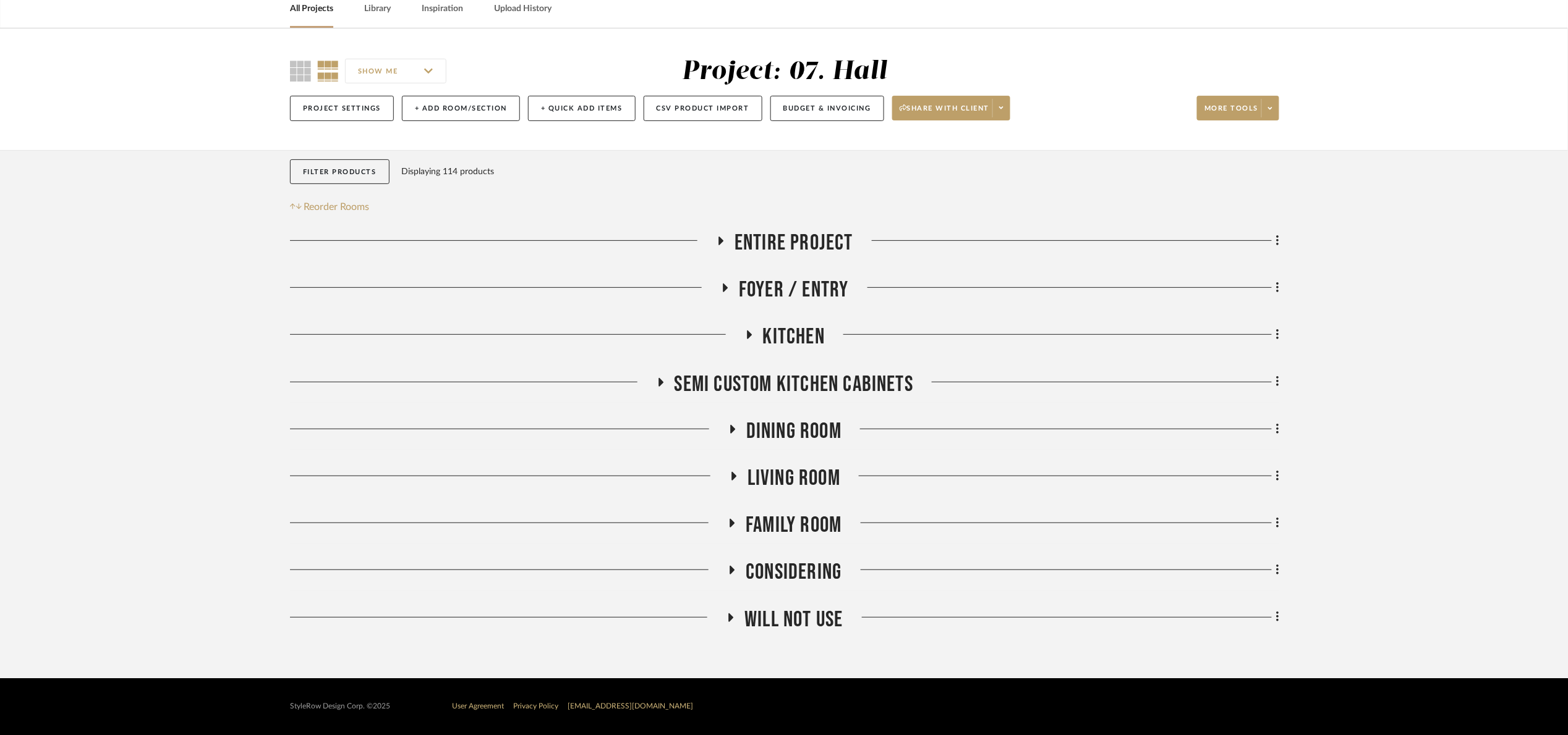
scroll to position [60, 0]
drag, startPoint x: 803, startPoint y: 626, endPoint x: 815, endPoint y: 618, distance: 14.4
click at [808, 626] on span "Will Not Use" at bounding box center [793, 620] width 98 height 27
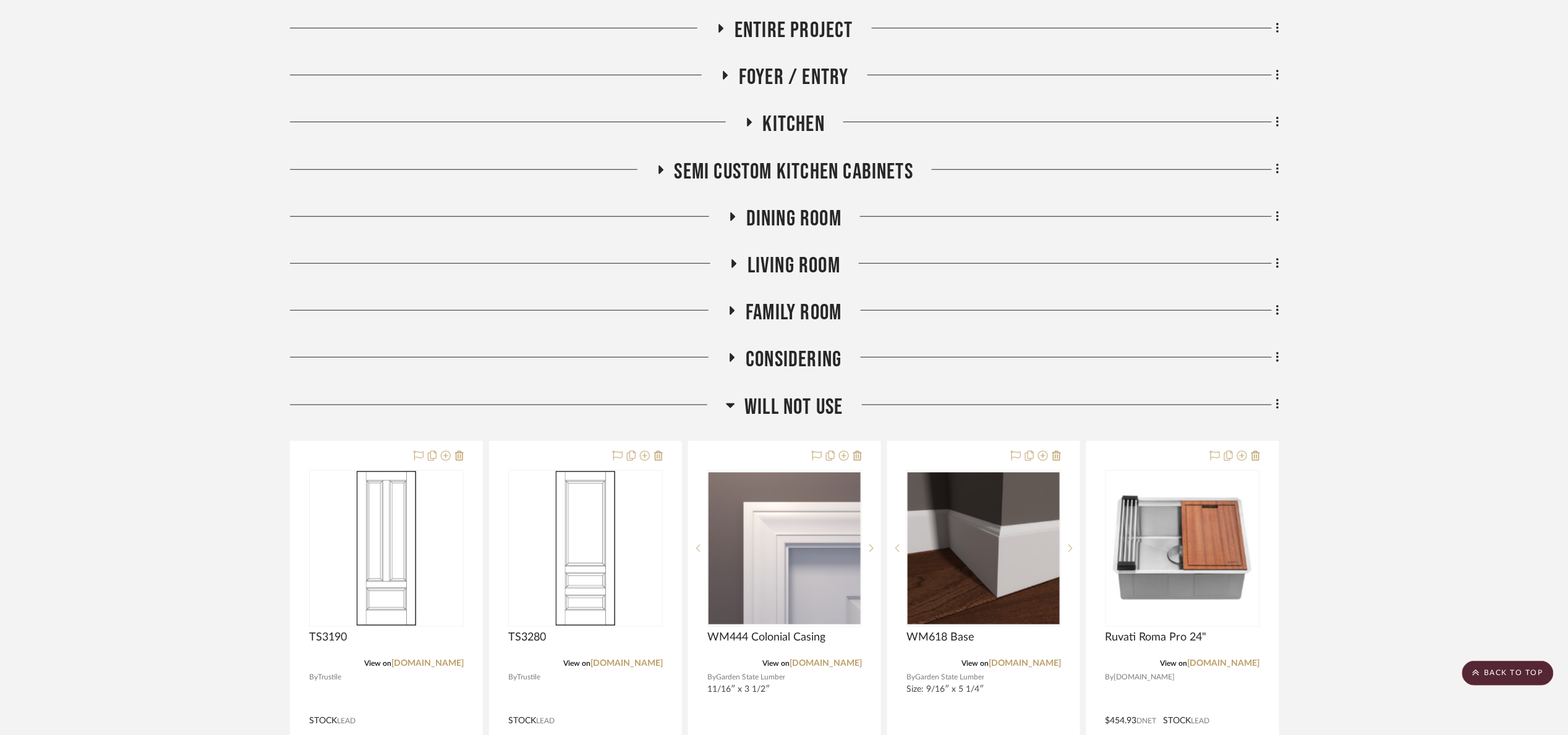
scroll to position [4, 0]
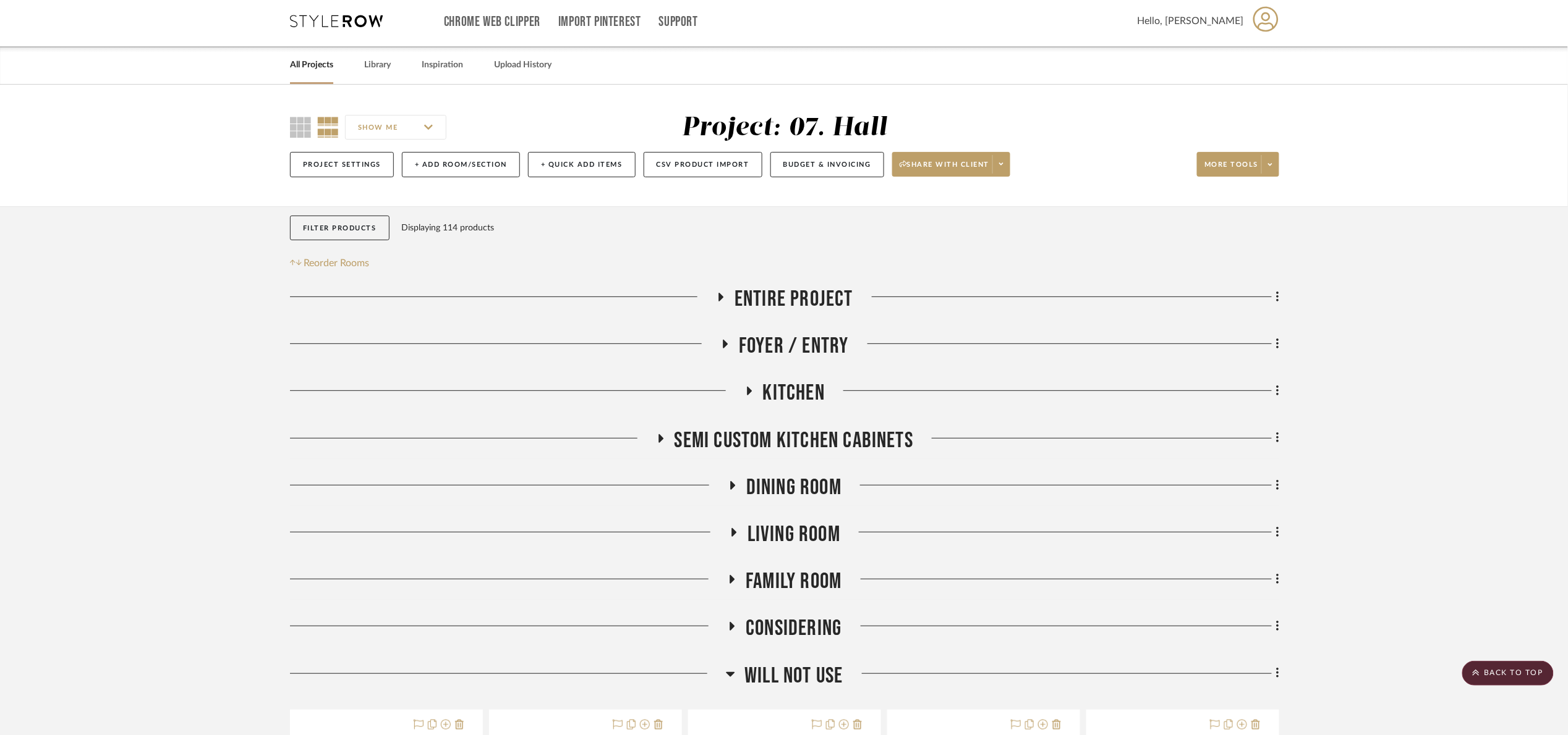
click at [794, 301] on span "Entire Project" at bounding box center [793, 300] width 118 height 27
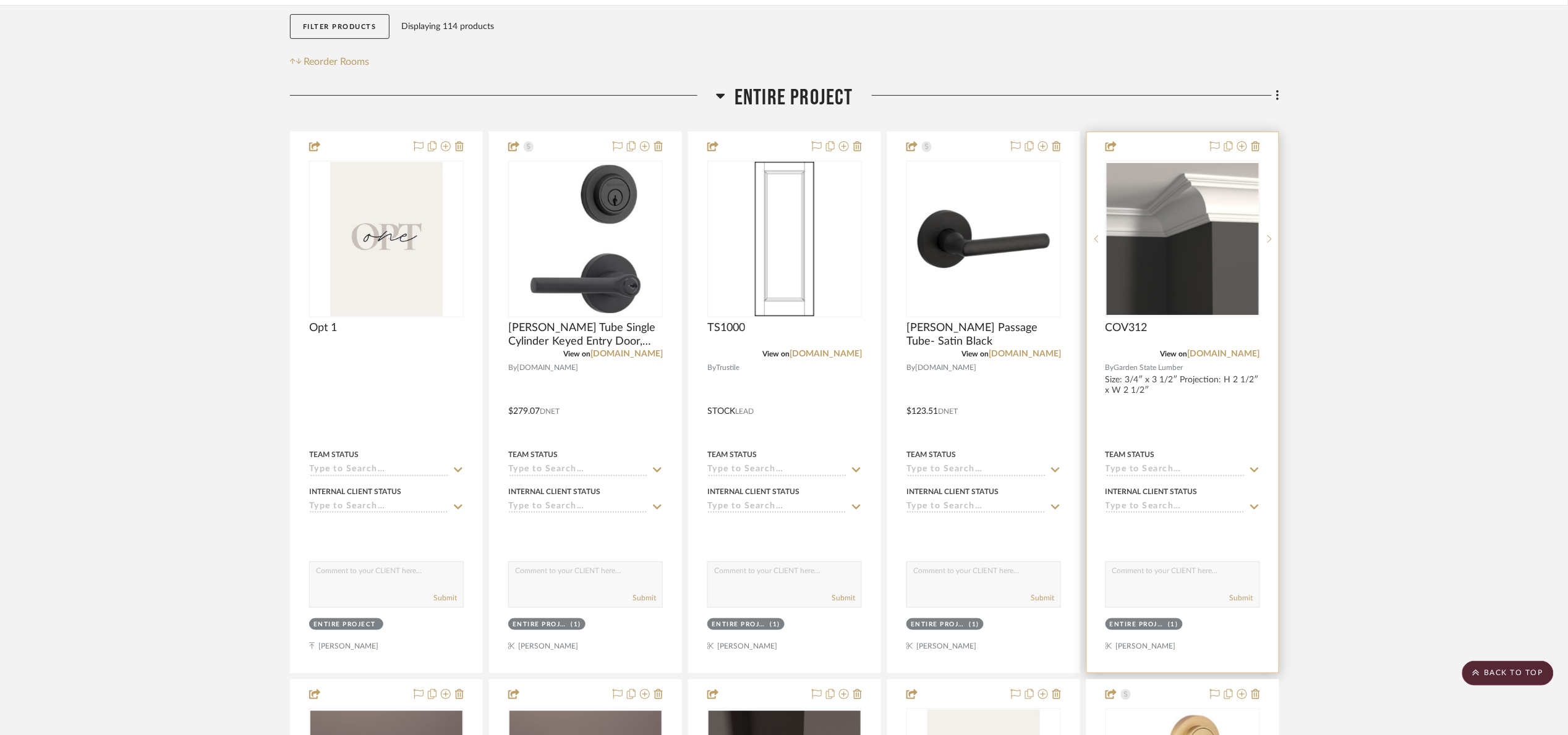
scroll to position [190, 0]
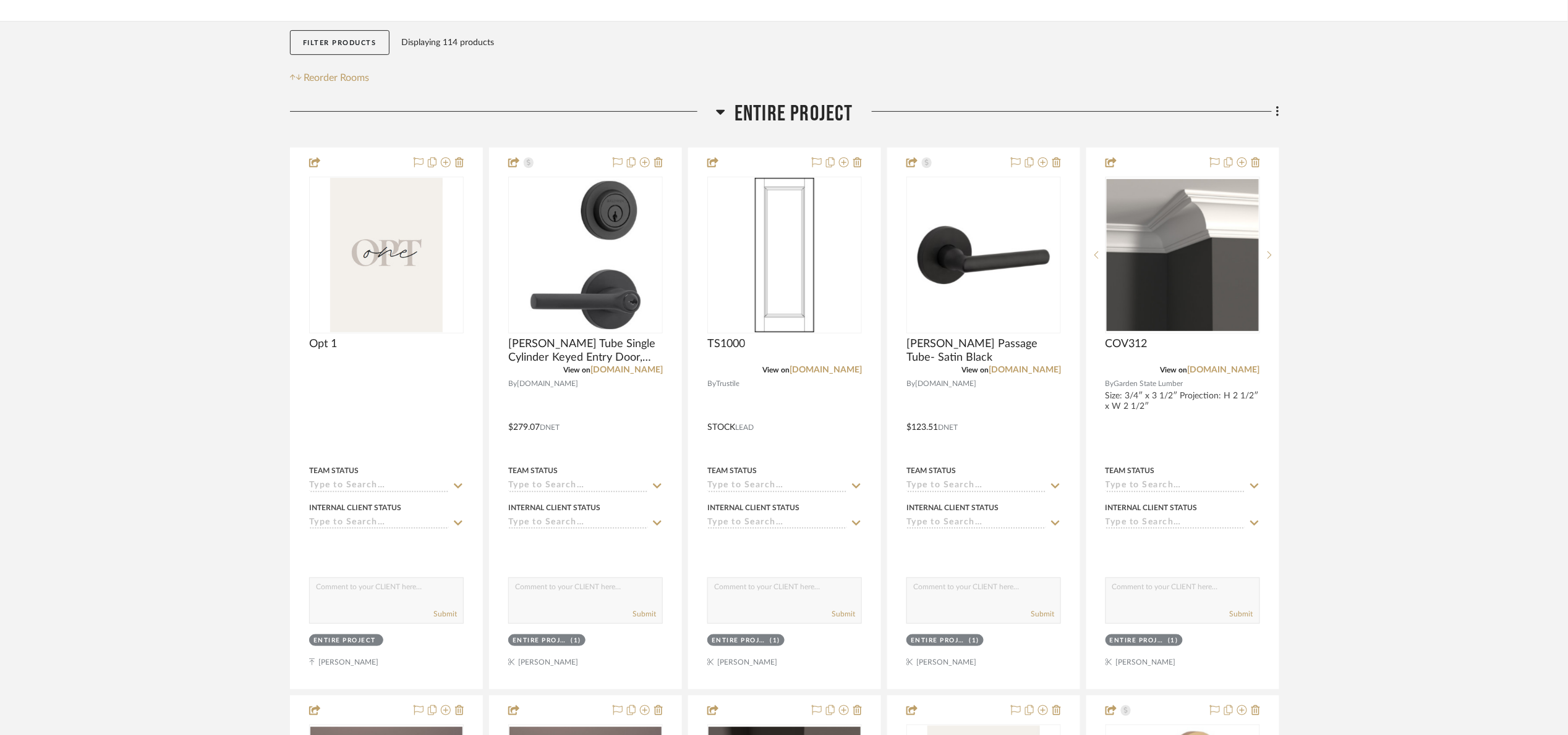
click at [829, 111] on span "Entire Project" at bounding box center [793, 114] width 118 height 27
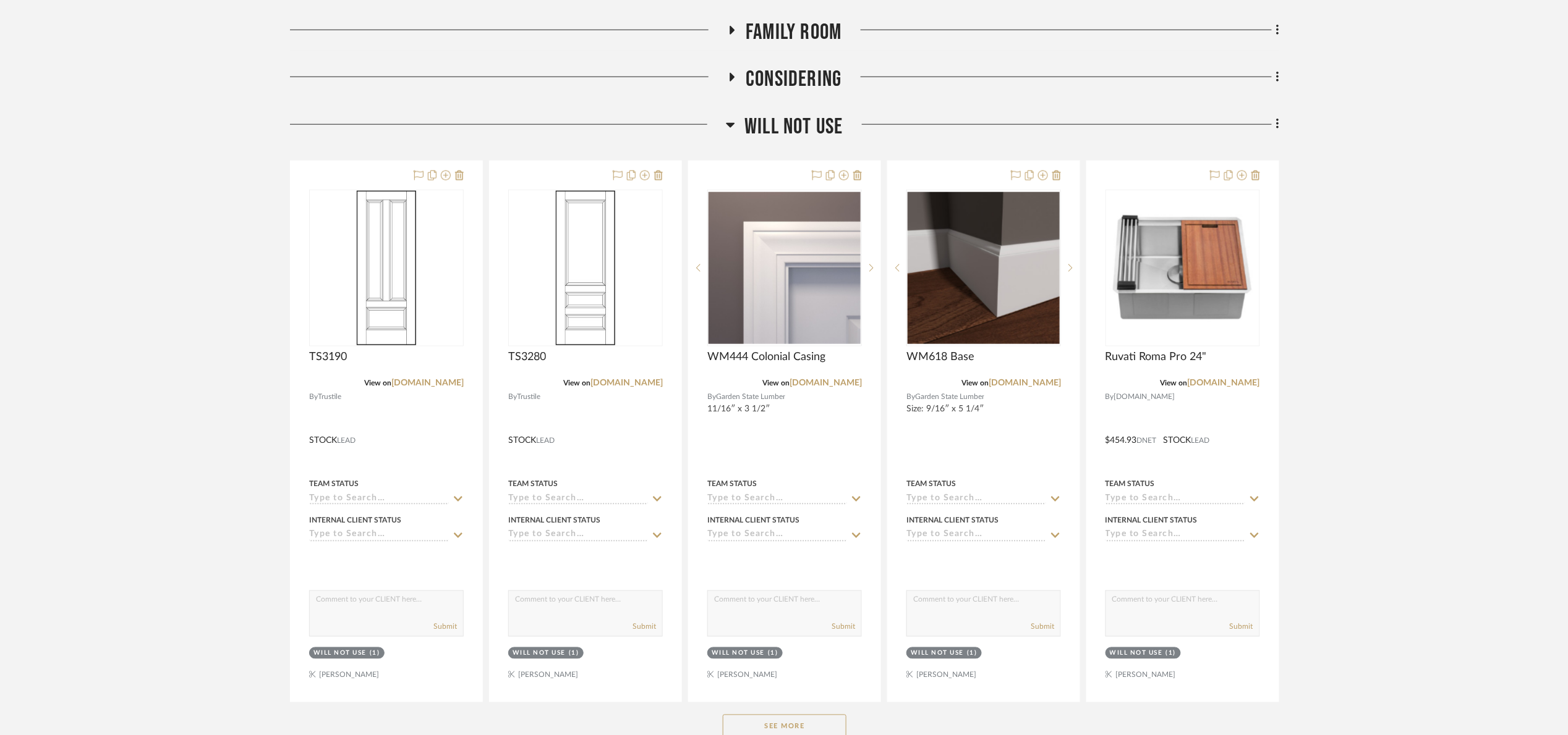
scroll to position [560, 0]
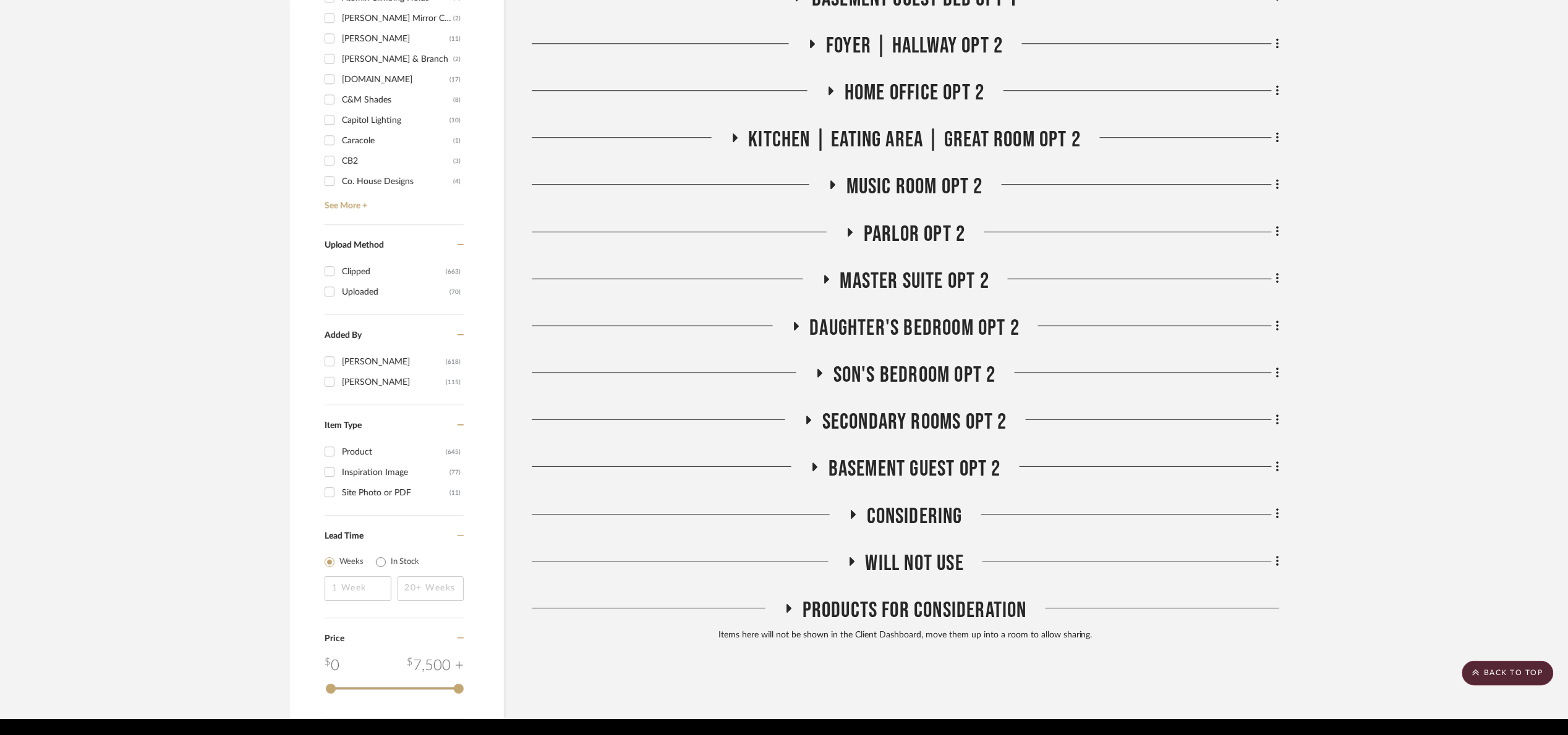
drag, startPoint x: 0, startPoint y: 0, endPoint x: 1480, endPoint y: 210, distance: 1494.8
